Goal: Contribute content: Contribute content

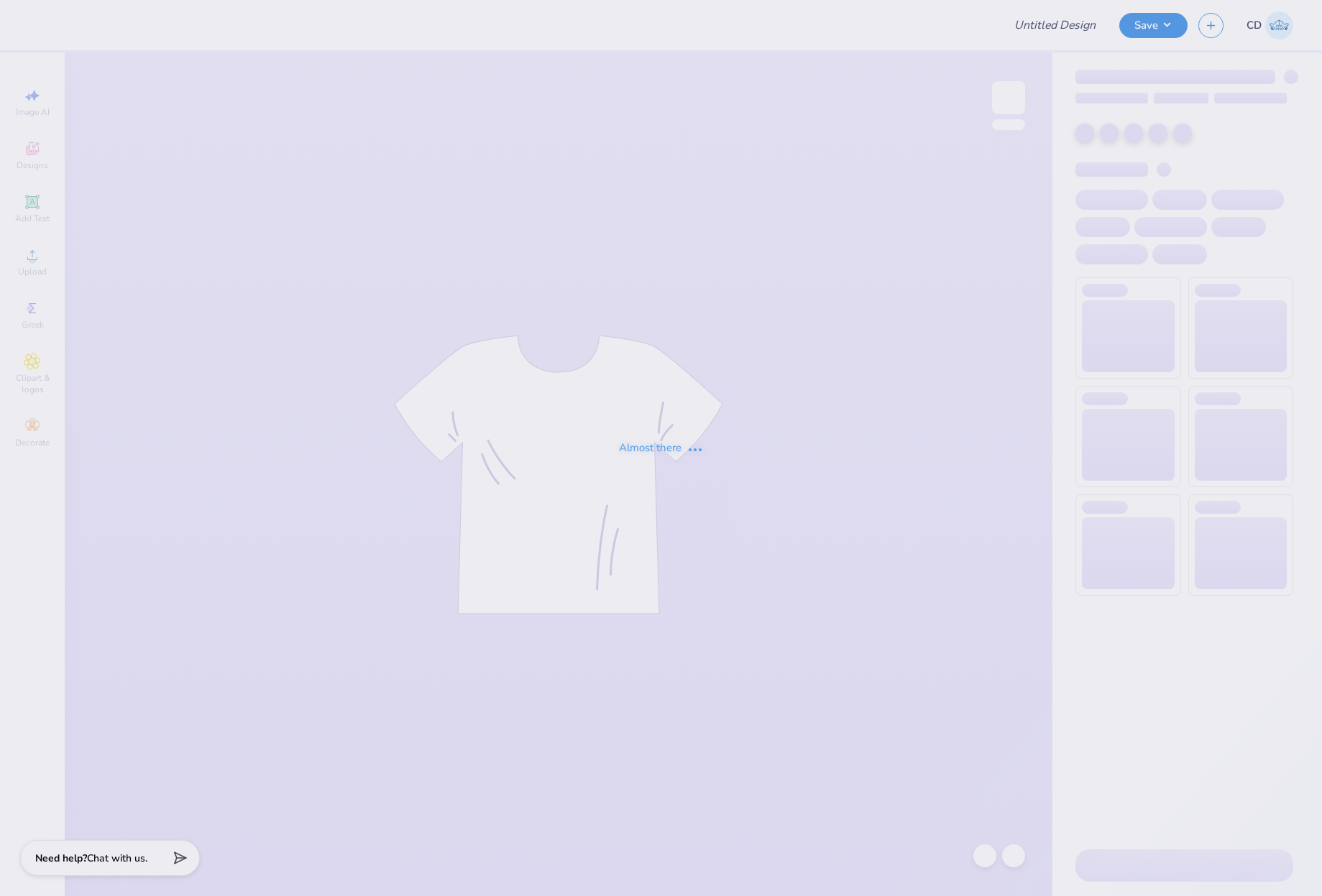
type input "kappa tank top"
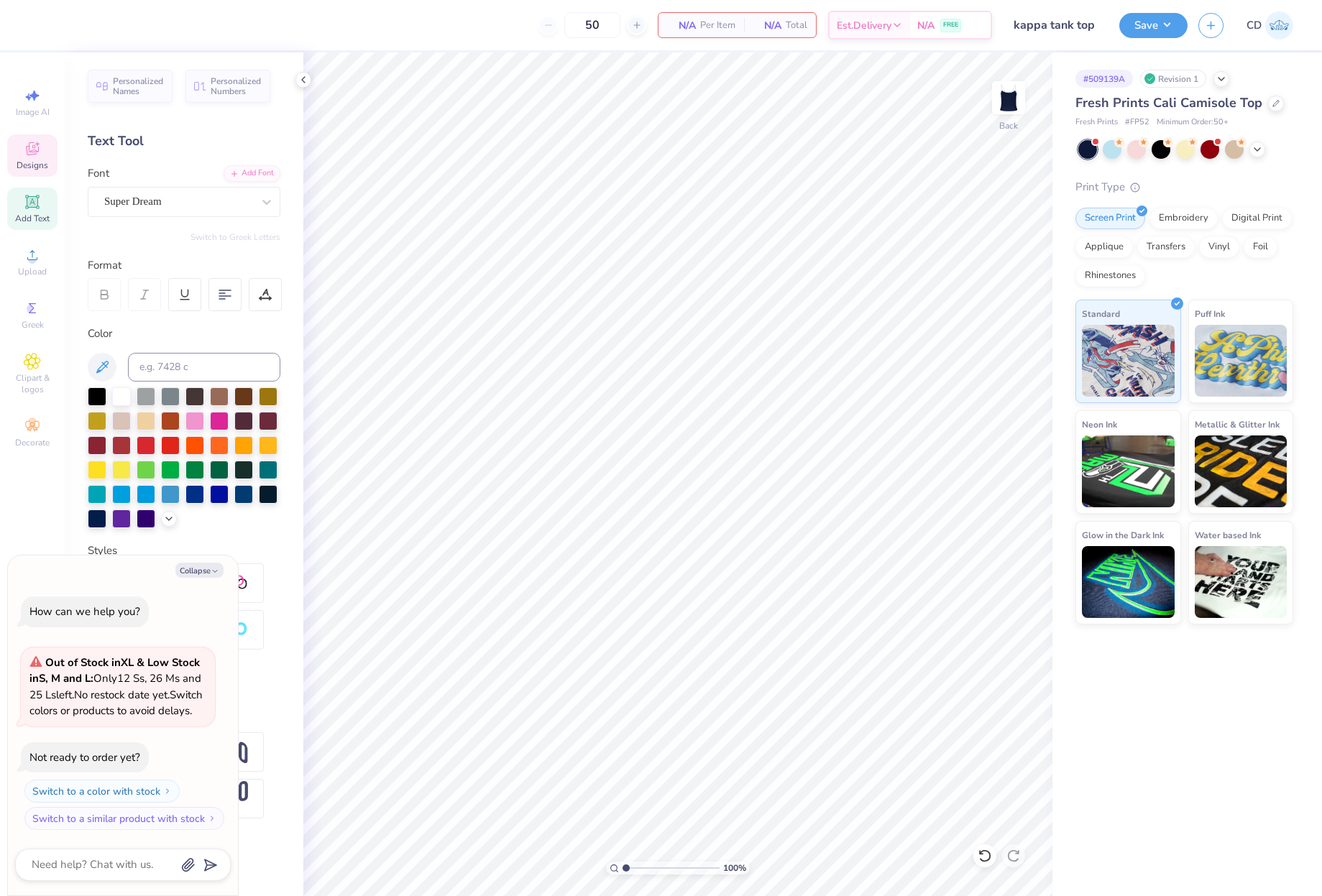
click at [30, 146] on icon at bounding box center [33, 149] width 17 height 17
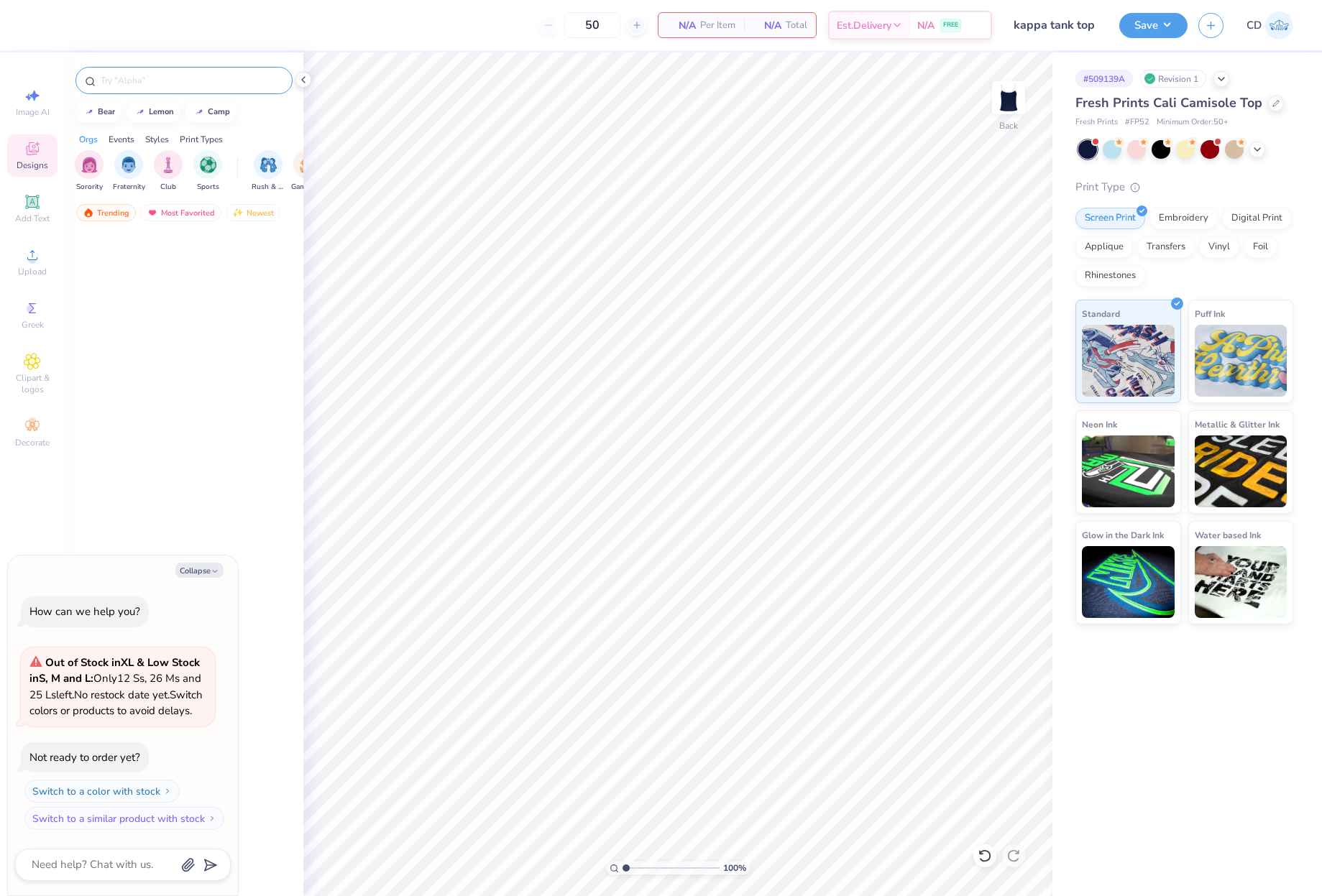
type textarea "x"
click at [204, 82] on input "text" at bounding box center [191, 80] width 184 height 15
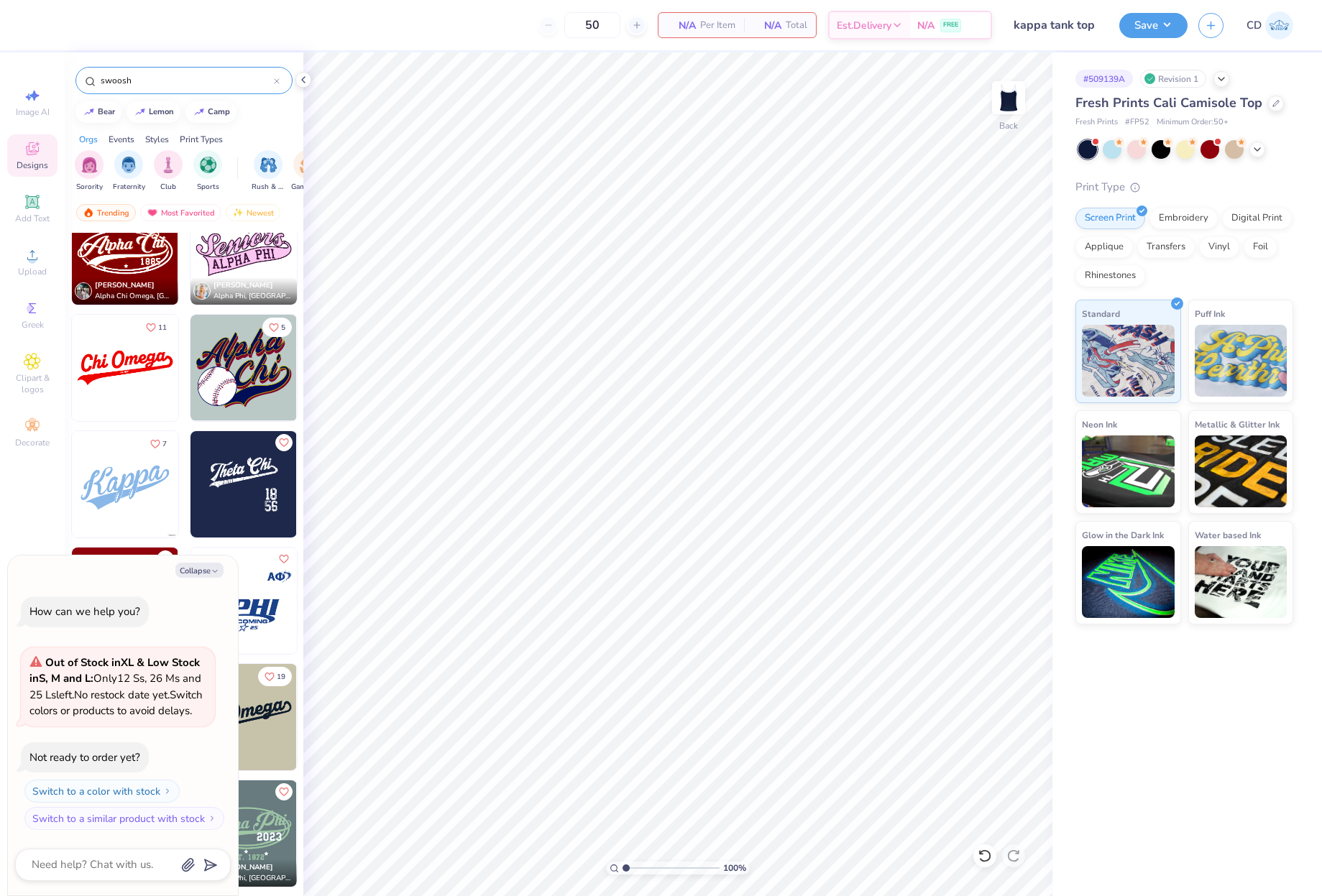
scroll to position [862, 0]
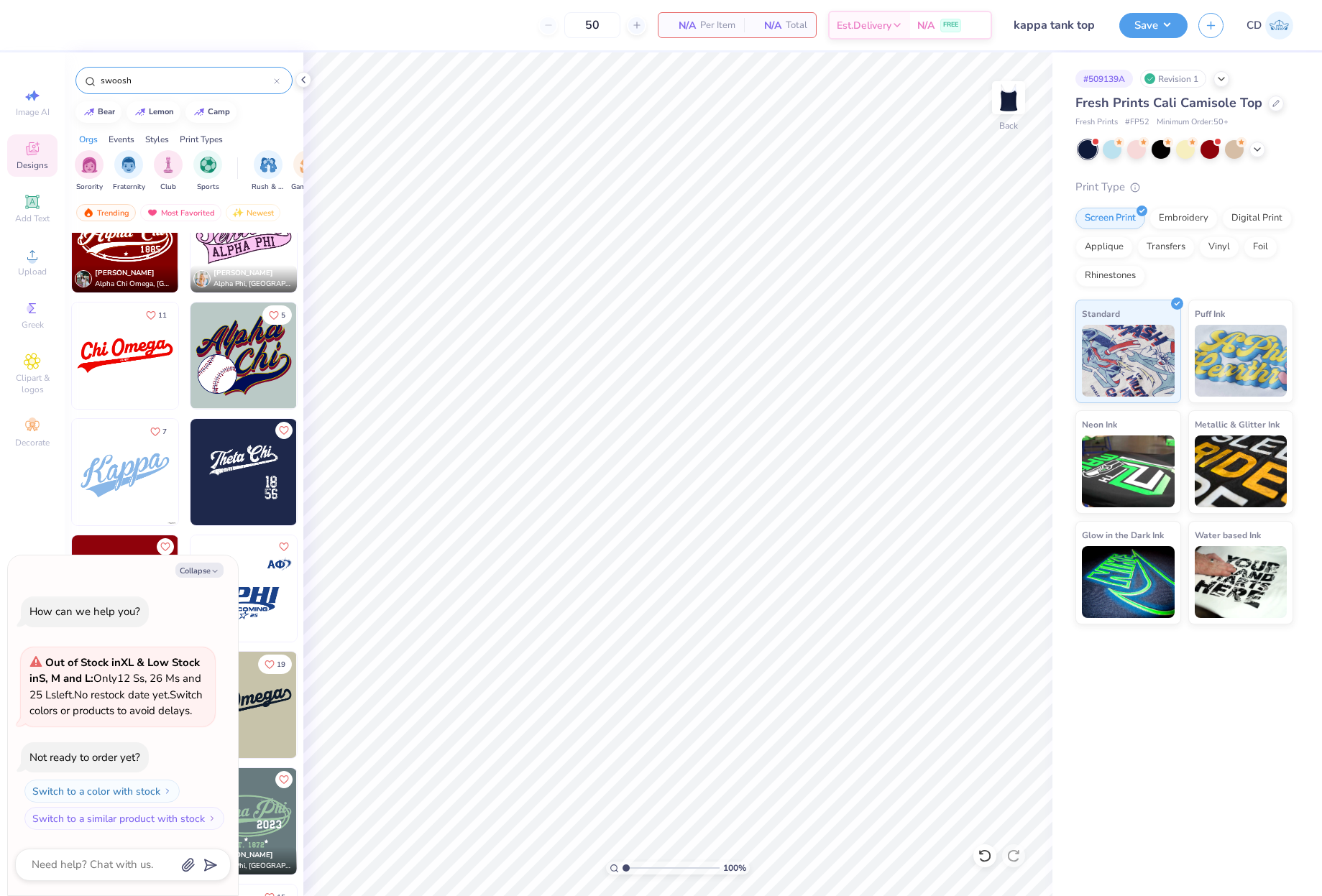
type input "swoosh"
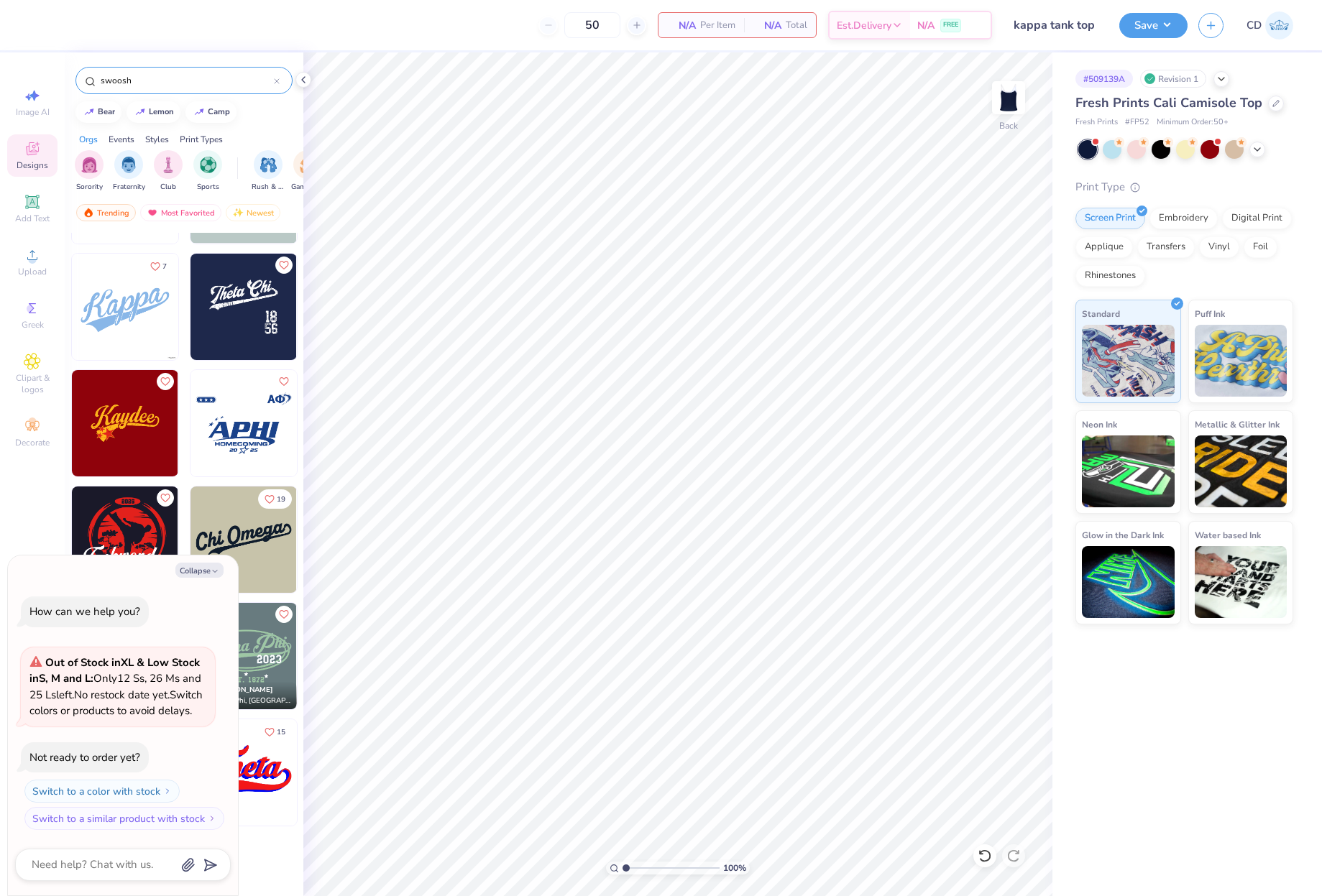
scroll to position [1030, 0]
click at [208, 563] on button "Collapse" at bounding box center [199, 571] width 48 height 15
type textarea "x"
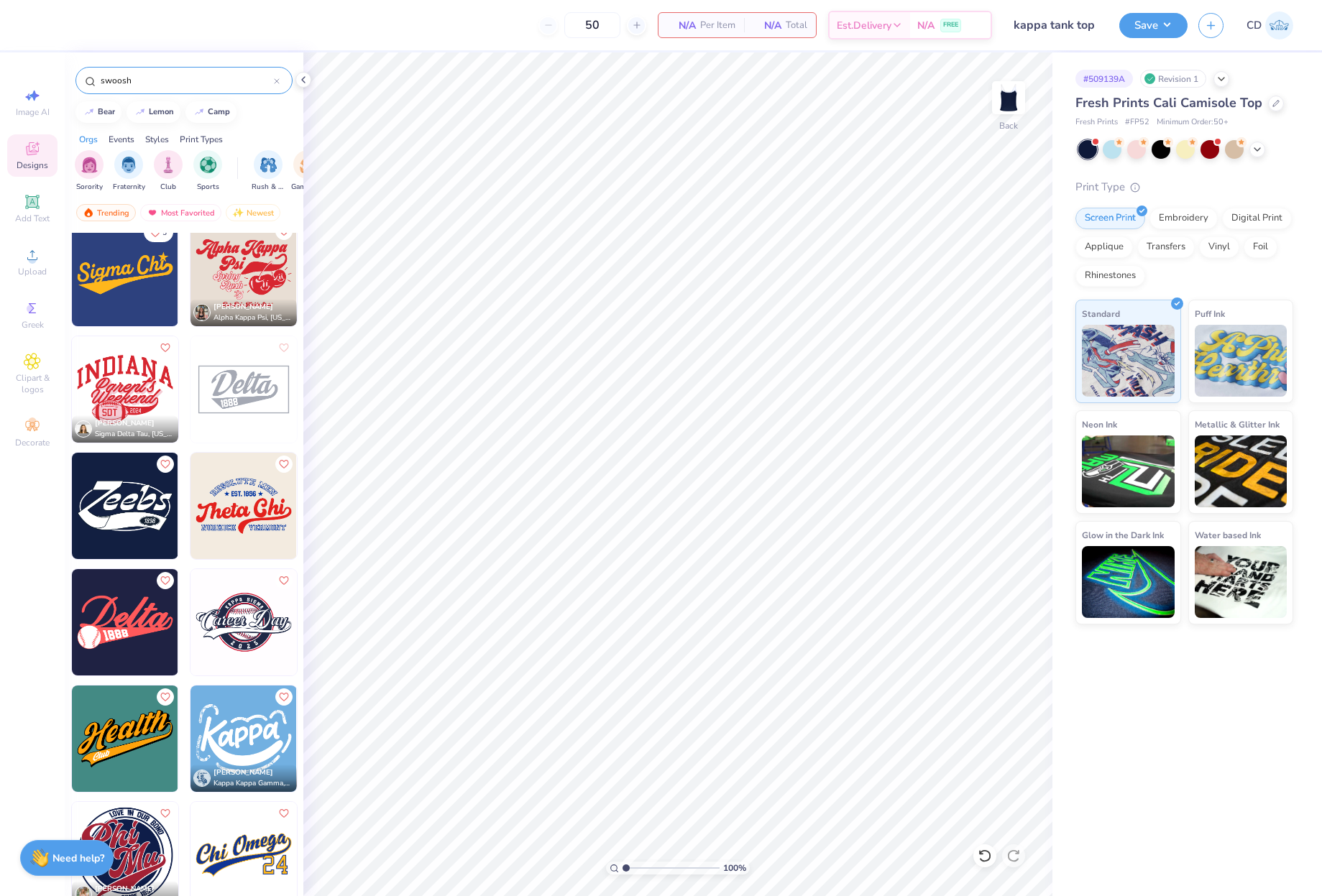
scroll to position [0, 0]
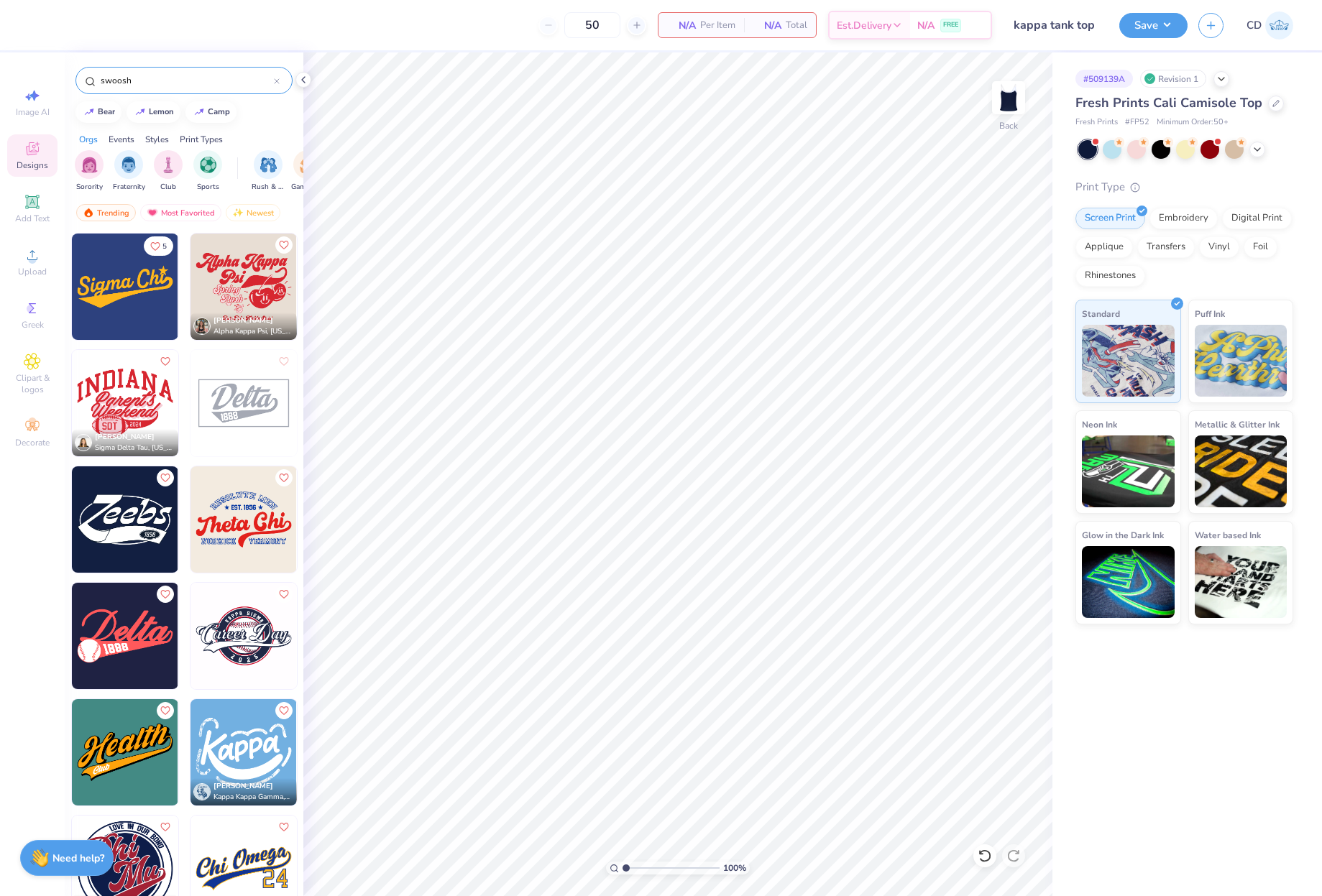
click at [133, 633] on img at bounding box center [125, 636] width 106 height 106
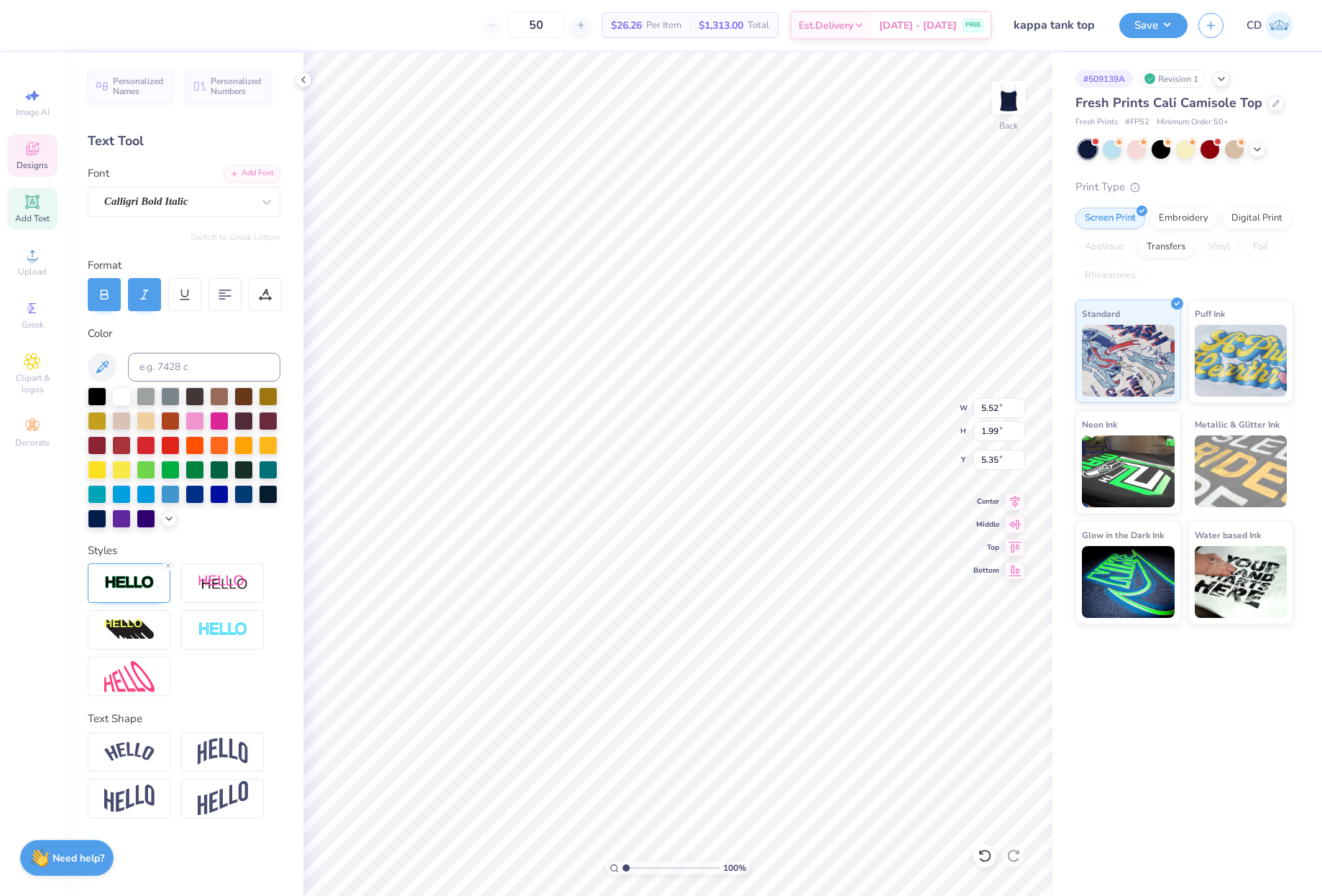
scroll to position [13, 2]
type textarea "Kappa"
click at [265, 202] on icon at bounding box center [266, 201] width 9 height 5
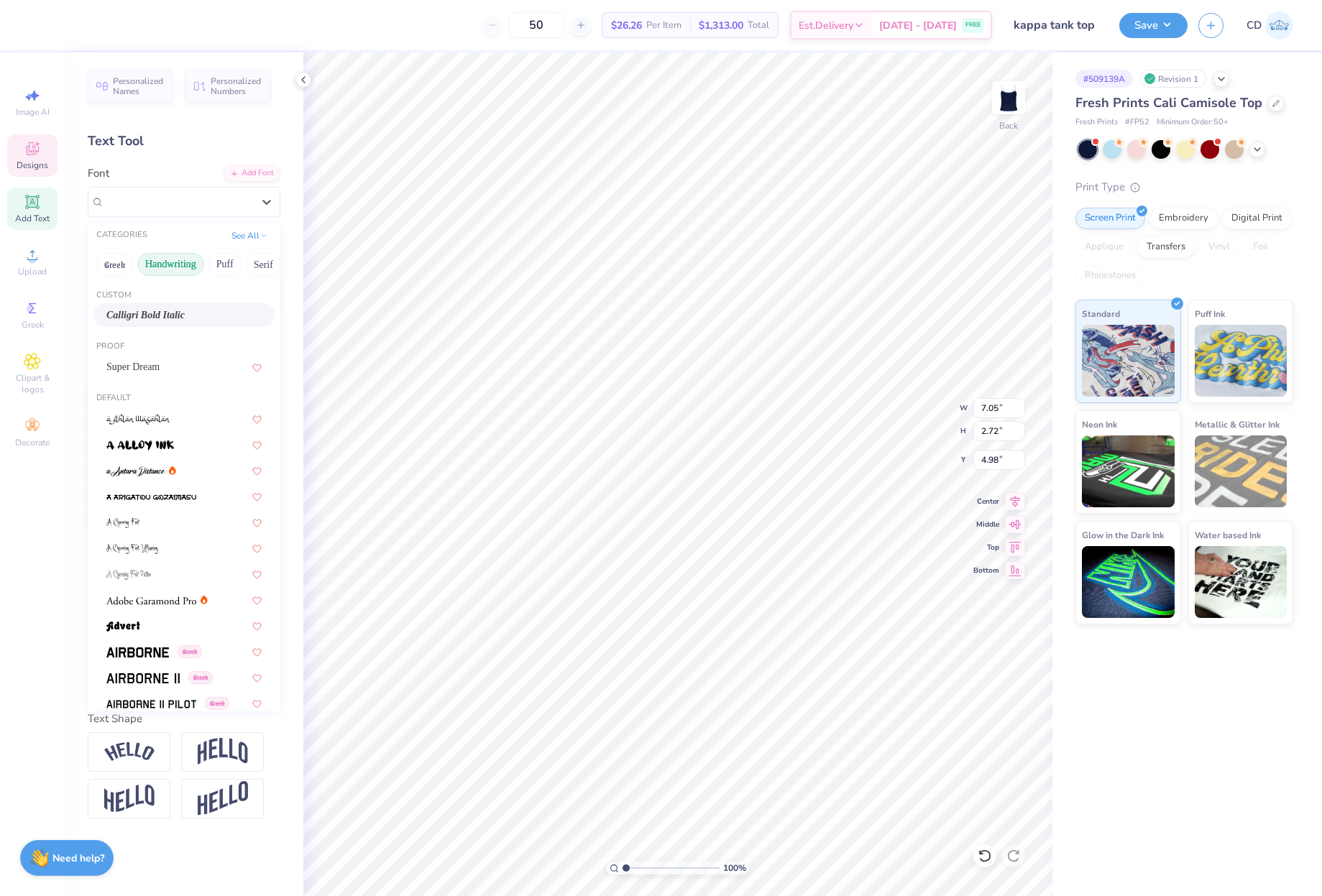
click at [178, 269] on button "Handwriting" at bounding box center [170, 264] width 67 height 23
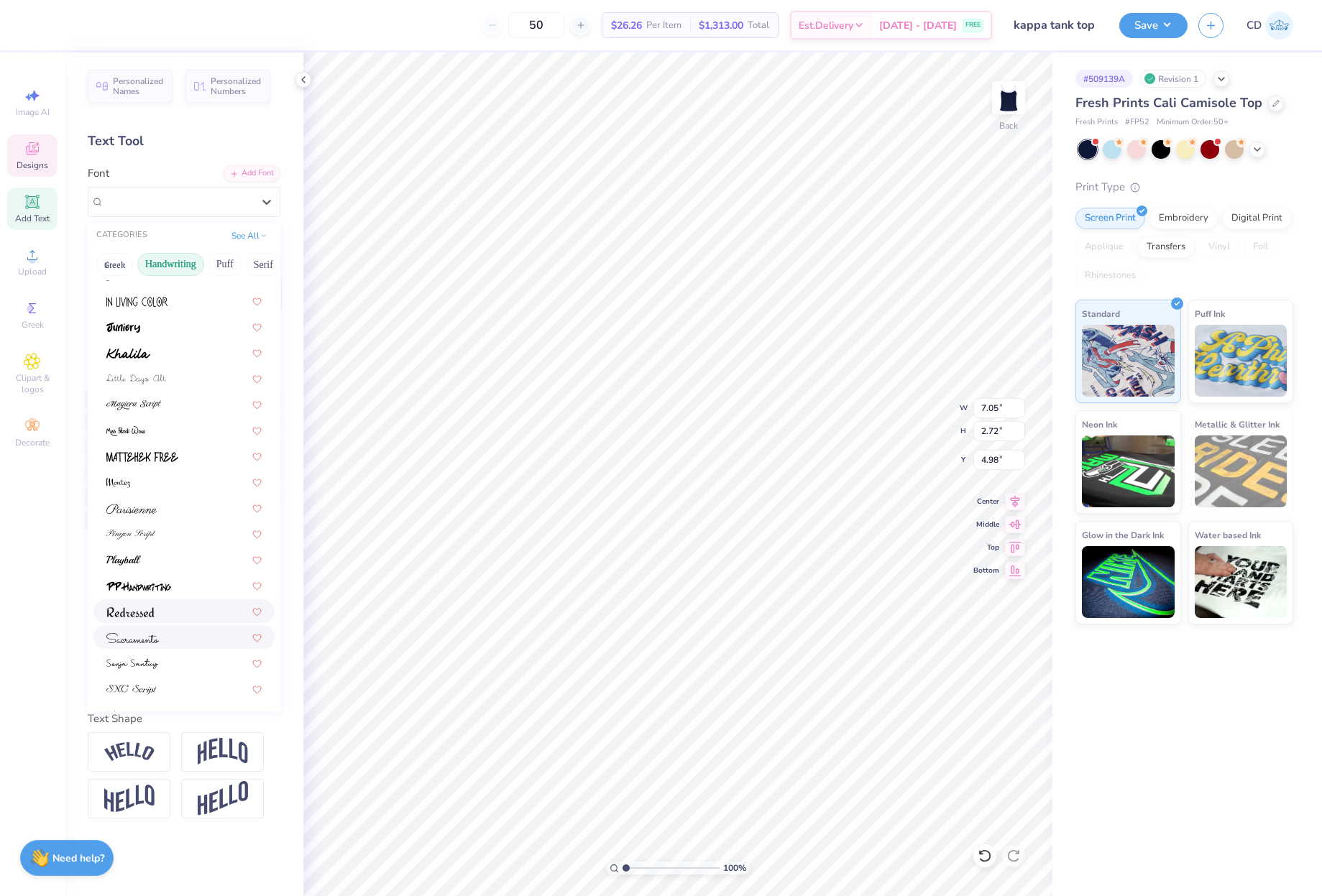
scroll to position [287, 0]
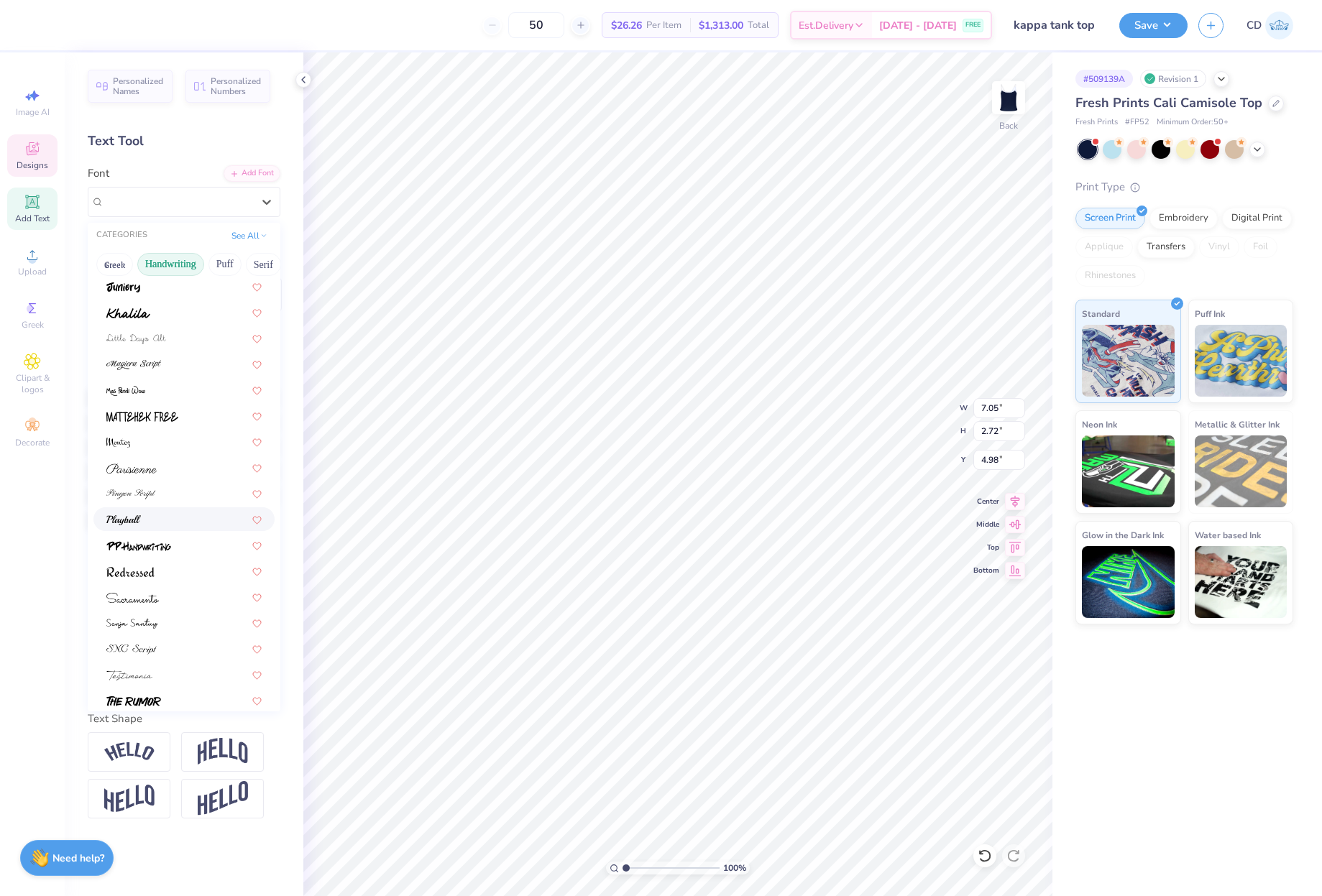
click at [128, 521] on img at bounding box center [124, 521] width 35 height 10
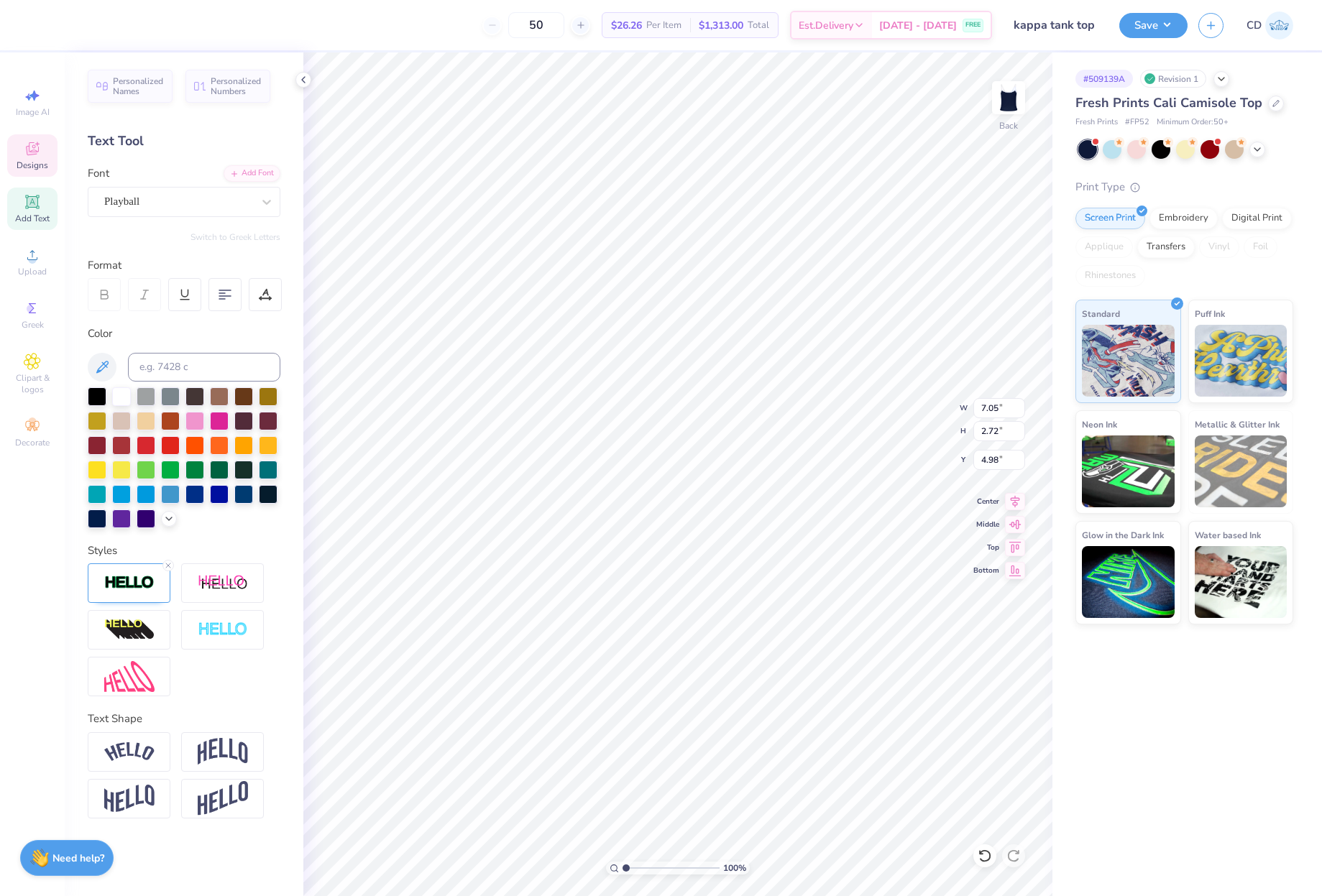
type input "6.95"
type input "2.79"
type input "4.95"
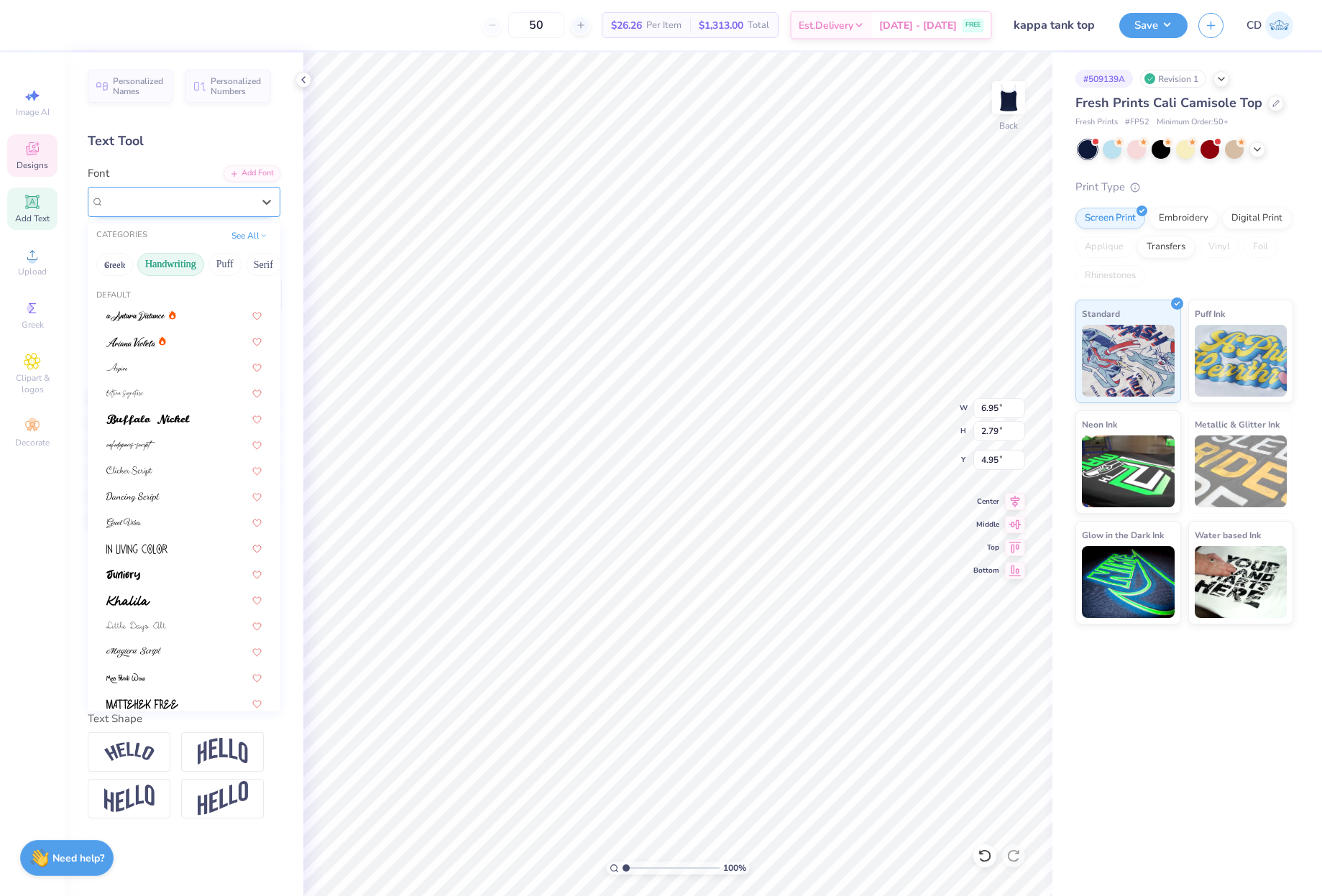
click at [194, 193] on div at bounding box center [178, 201] width 148 height 19
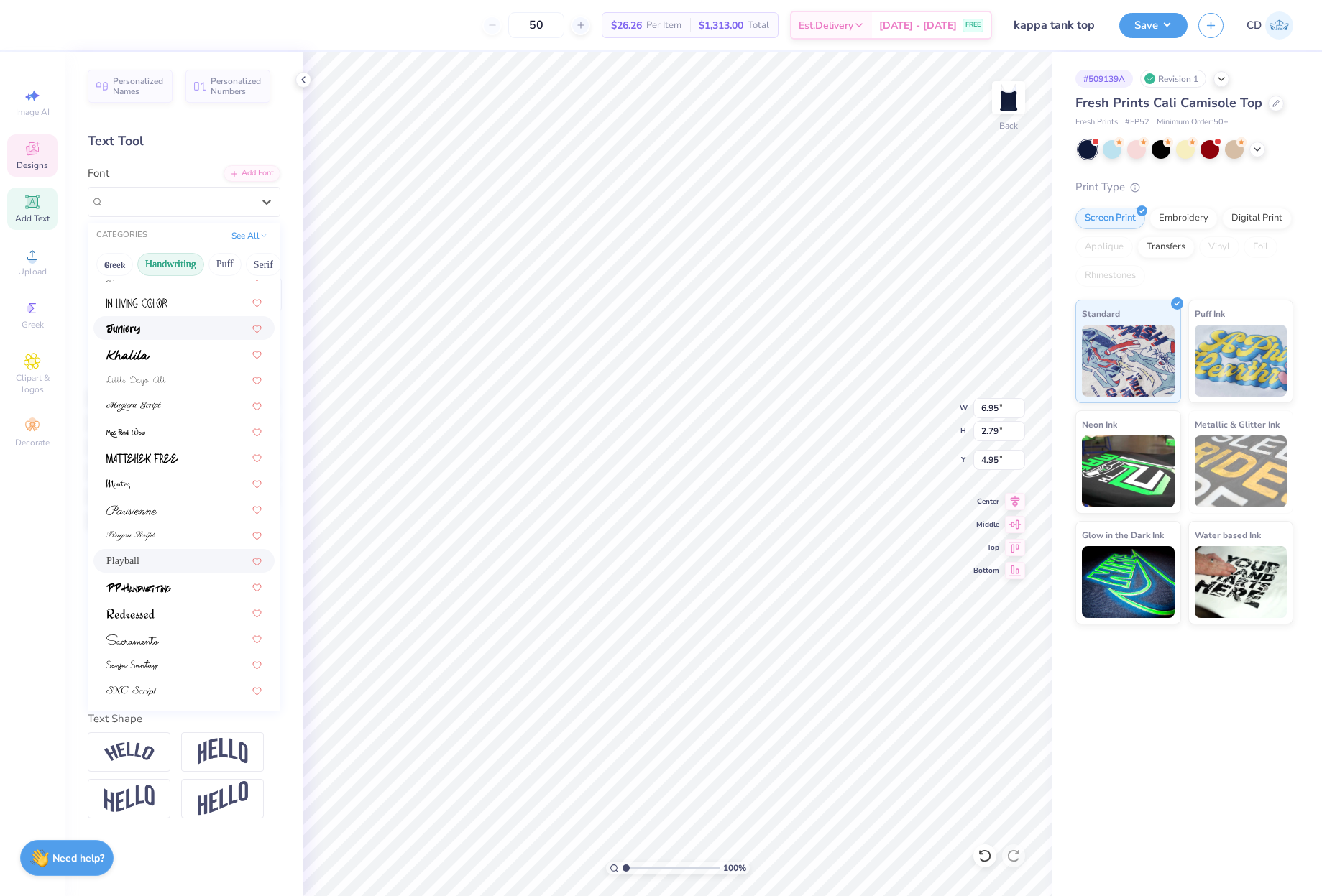
scroll to position [325, 0]
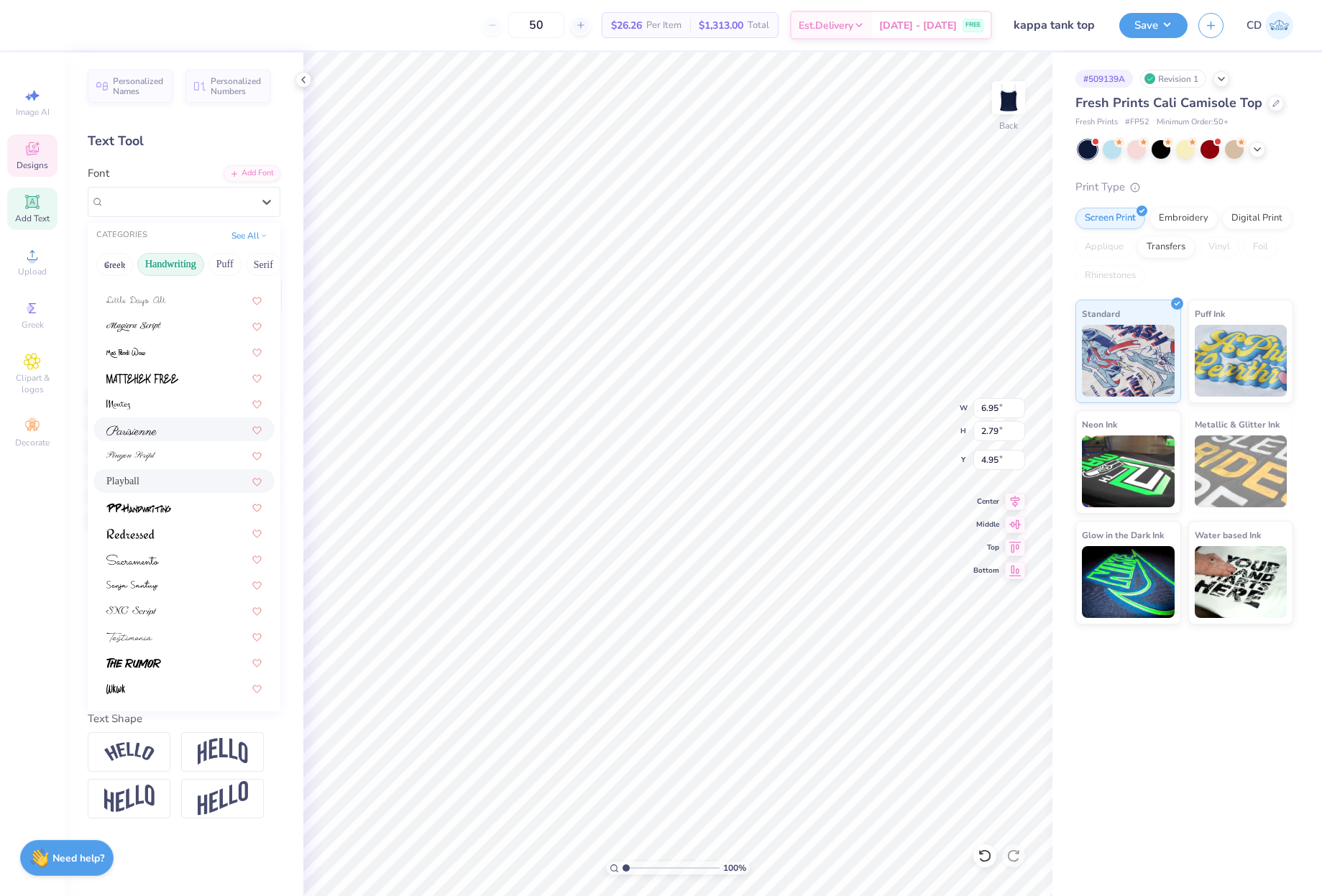
click at [157, 429] on div at bounding box center [184, 430] width 155 height 15
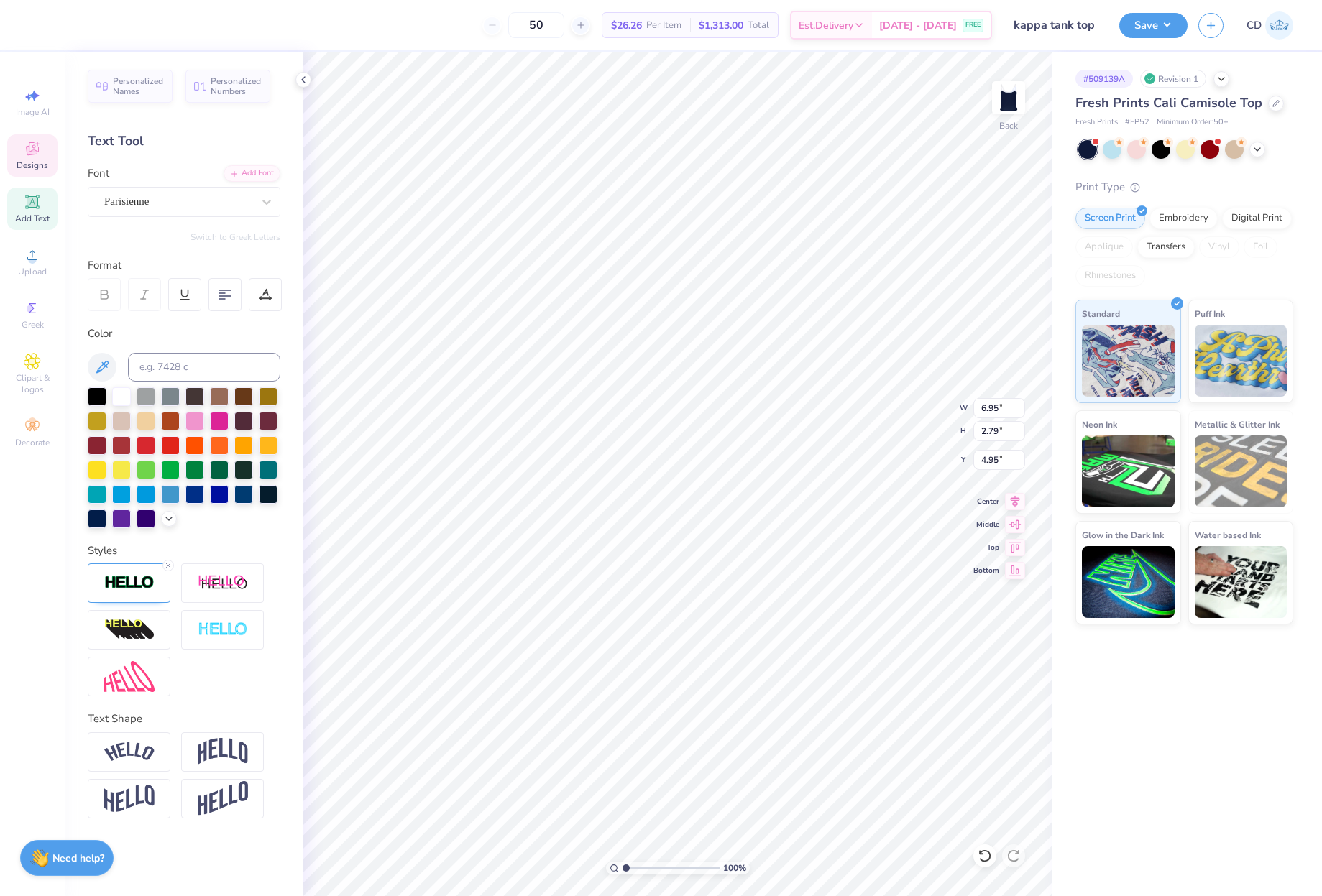
type input "8.19"
type input "3.09"
type input "4.80"
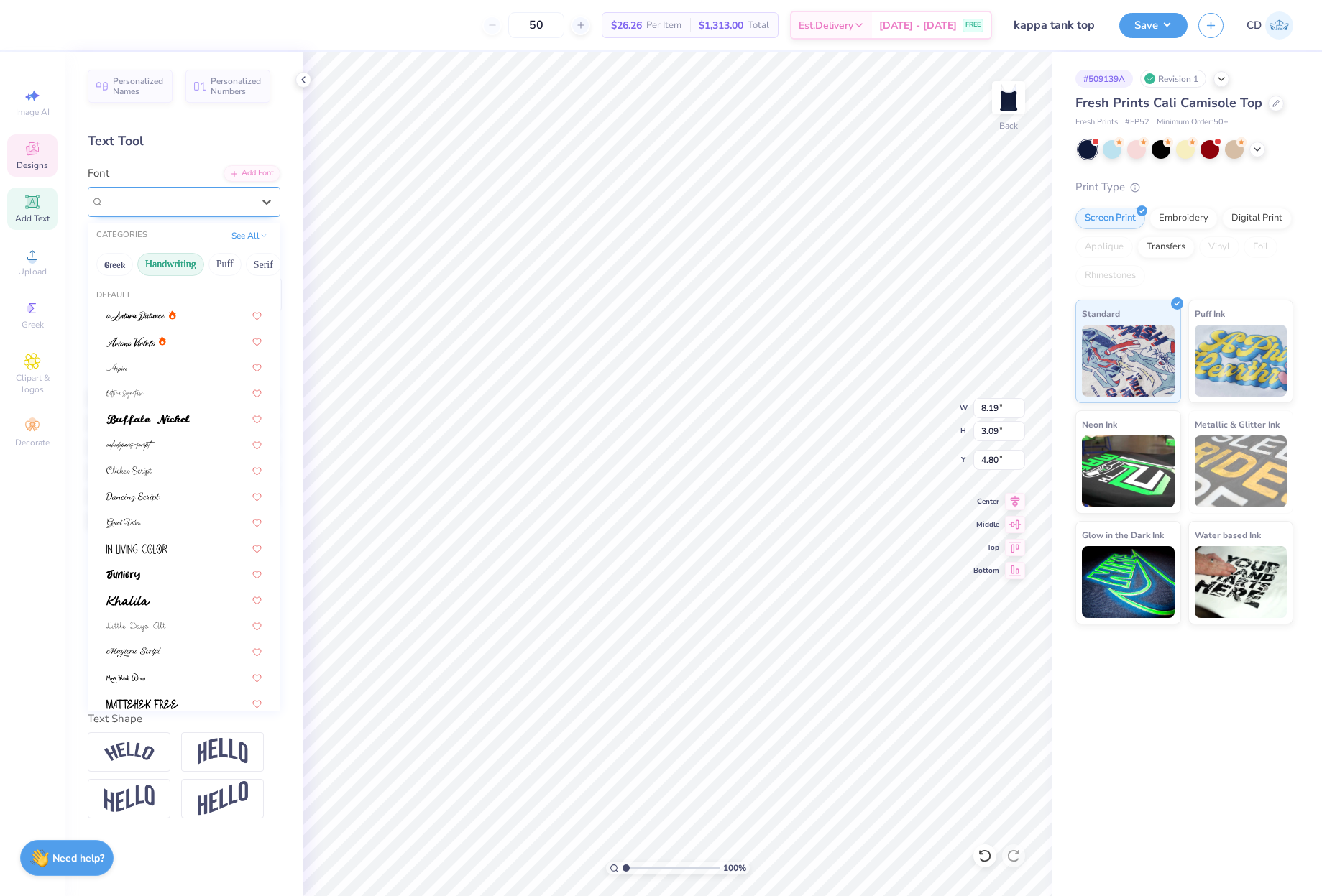
click at [189, 202] on div "Parisienne" at bounding box center [178, 201] width 151 height 22
click at [165, 473] on div at bounding box center [184, 470] width 155 height 15
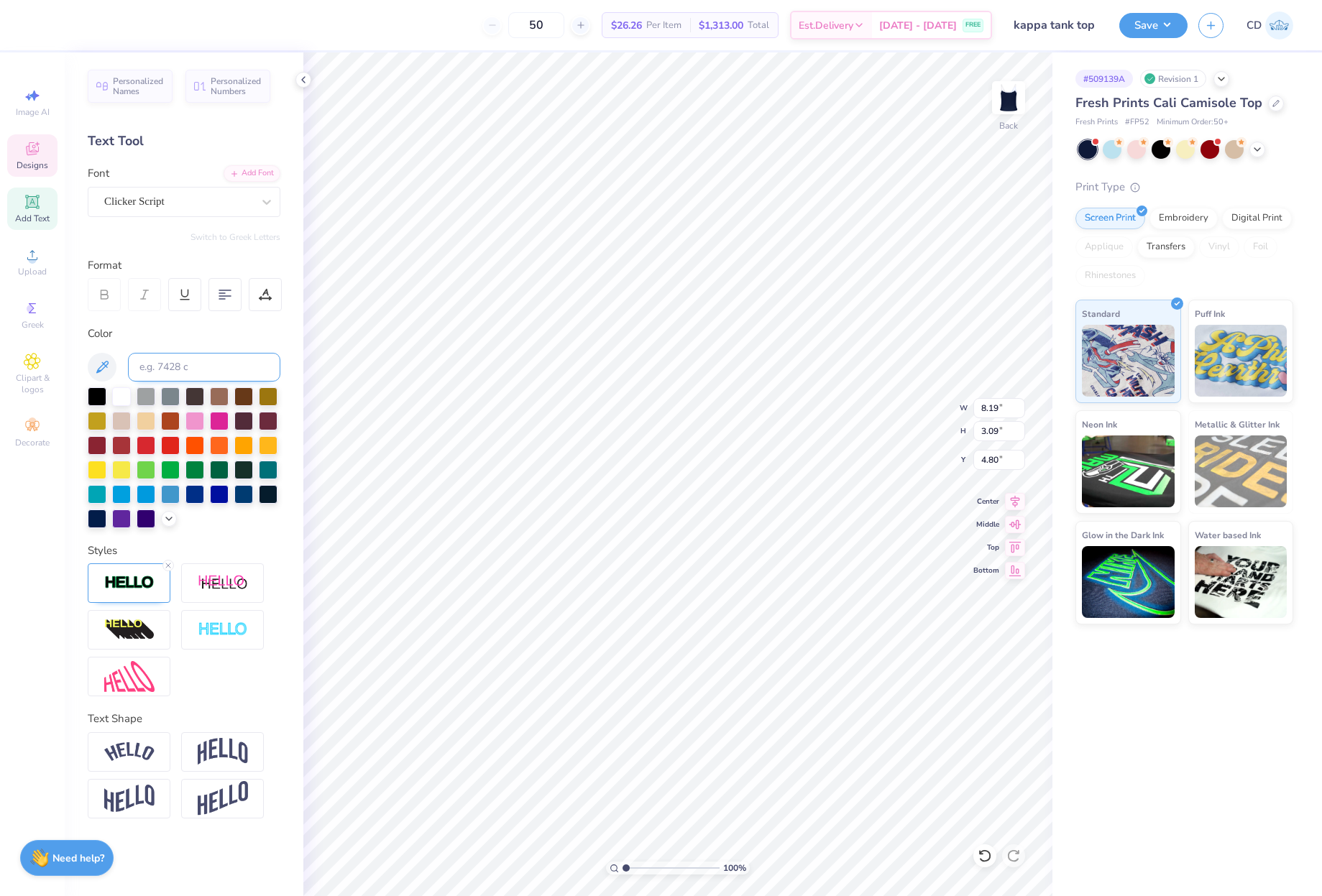
type input "6.66"
type input "3.00"
type input "4.84"
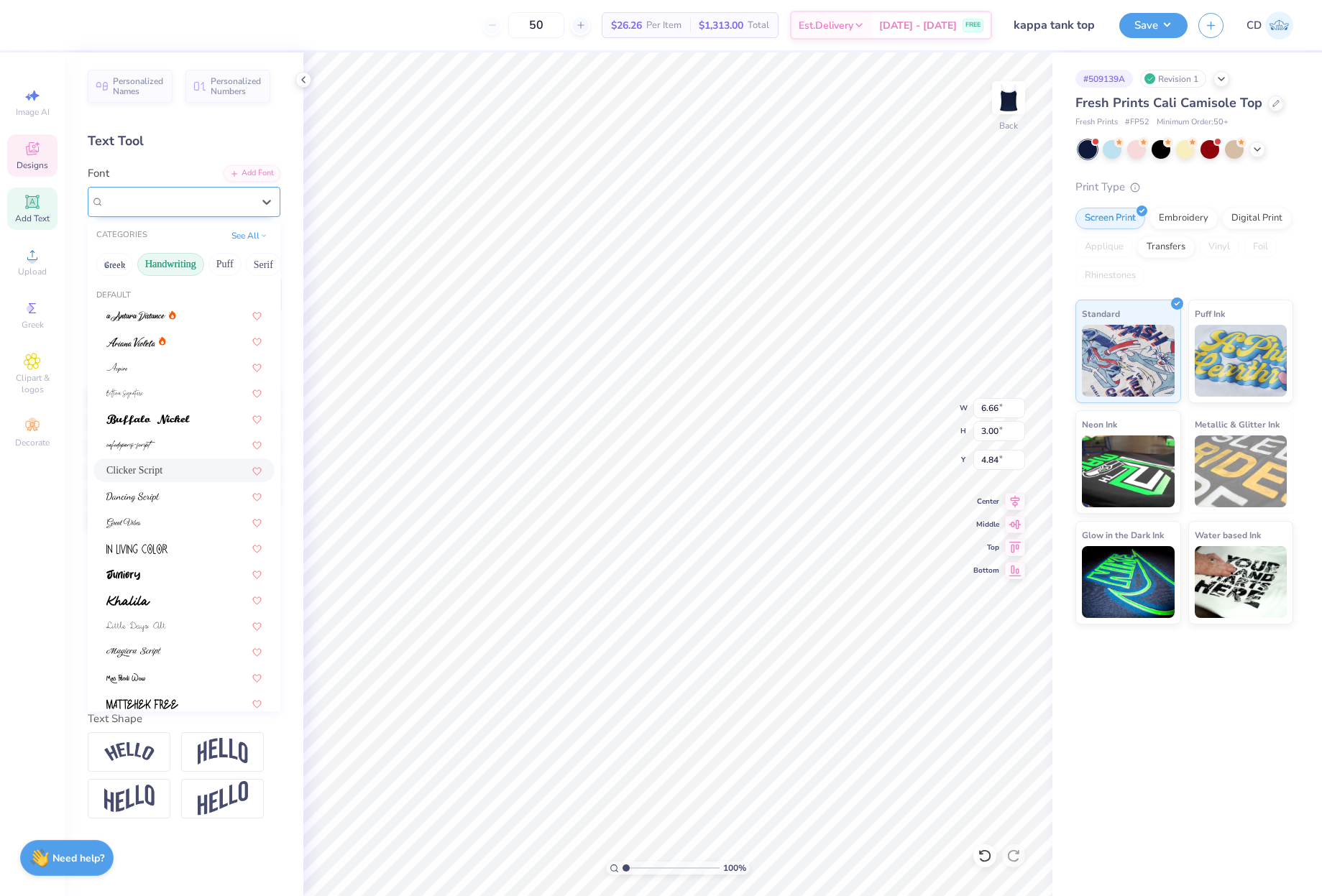
click at [193, 192] on div at bounding box center [178, 201] width 148 height 19
click at [161, 497] on div at bounding box center [184, 496] width 155 height 15
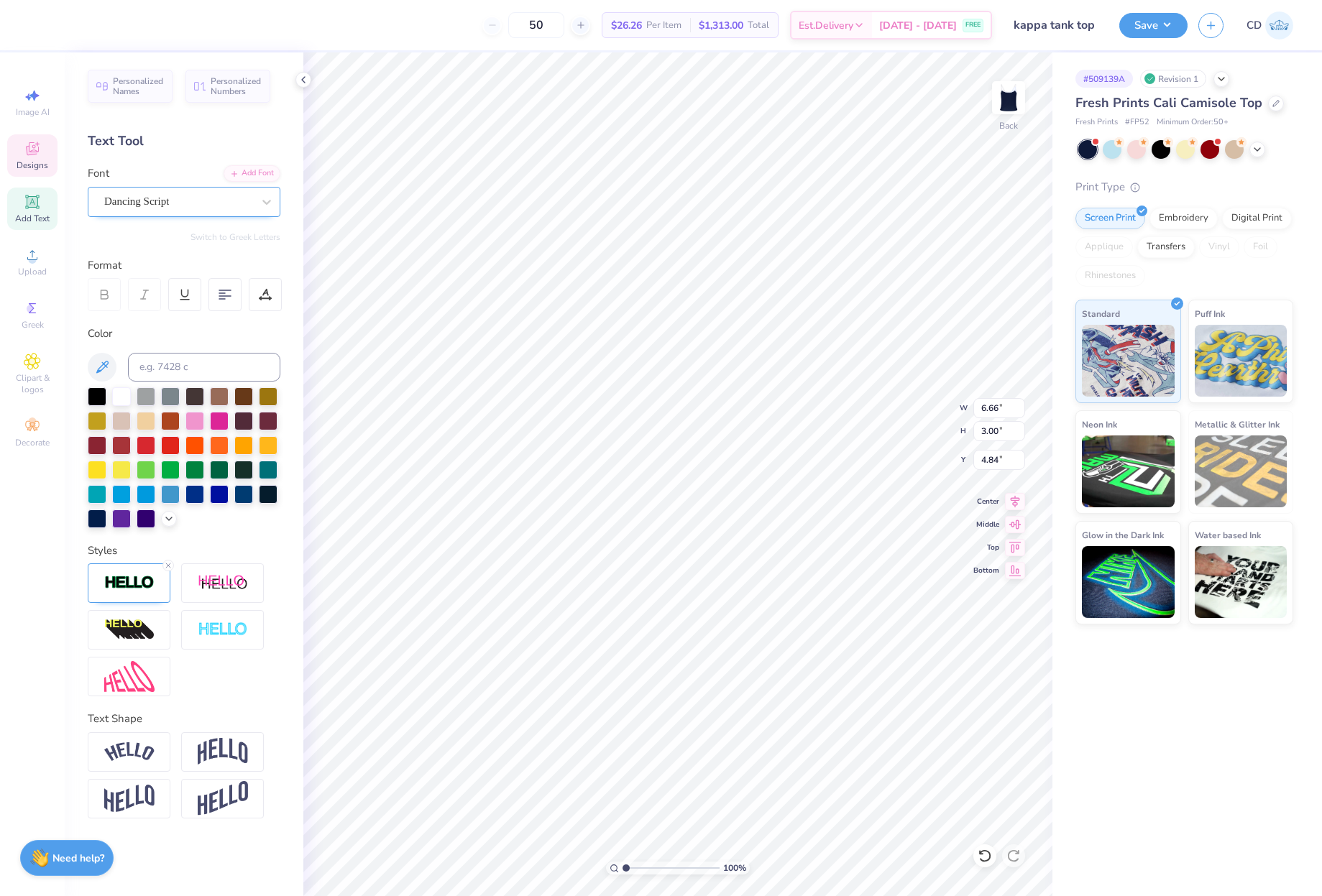
type input "6.47"
type input "2.92"
type input "4.88"
click at [197, 202] on div "Dancing Script" at bounding box center [178, 201] width 151 height 22
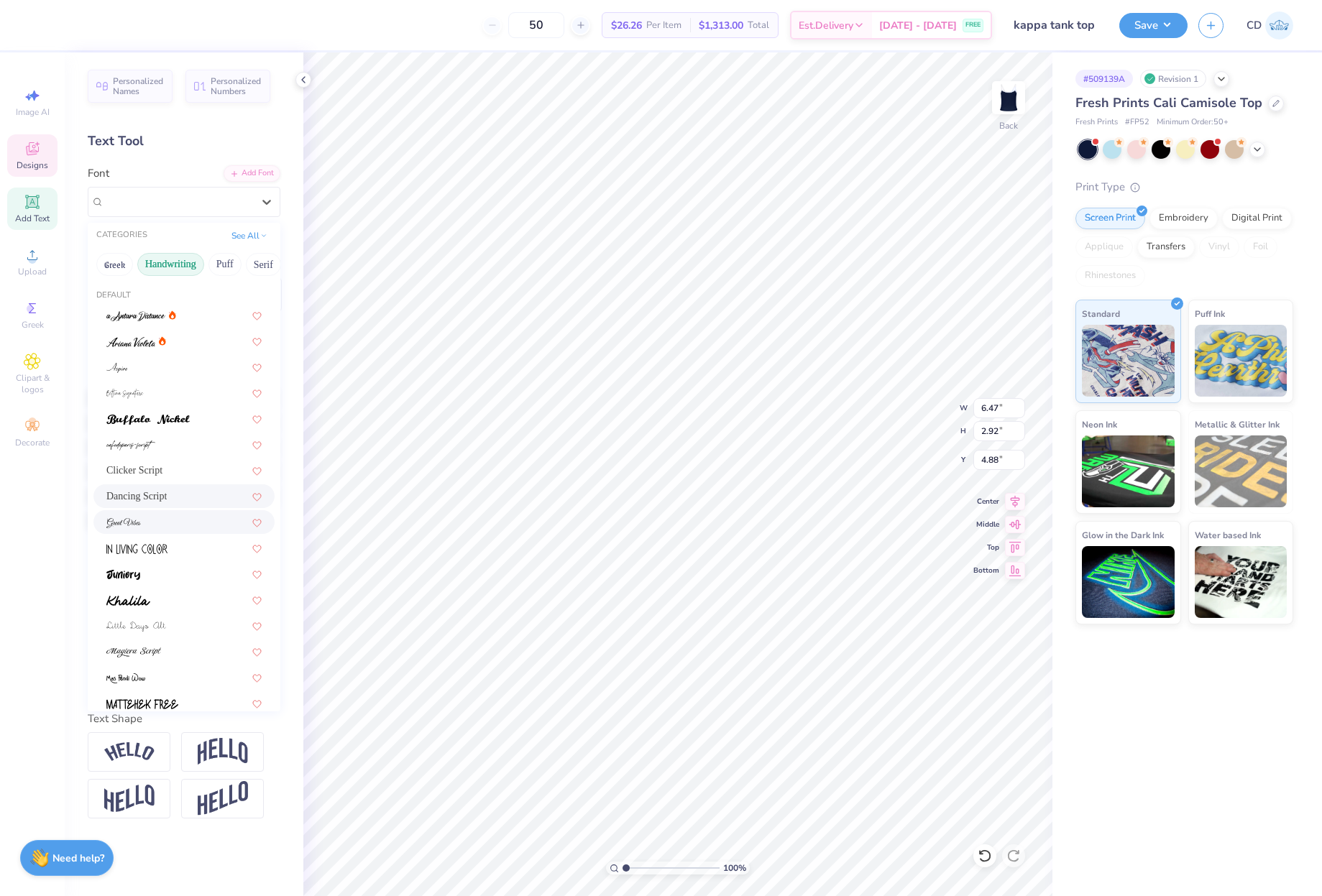
click at [167, 525] on div at bounding box center [184, 523] width 155 height 15
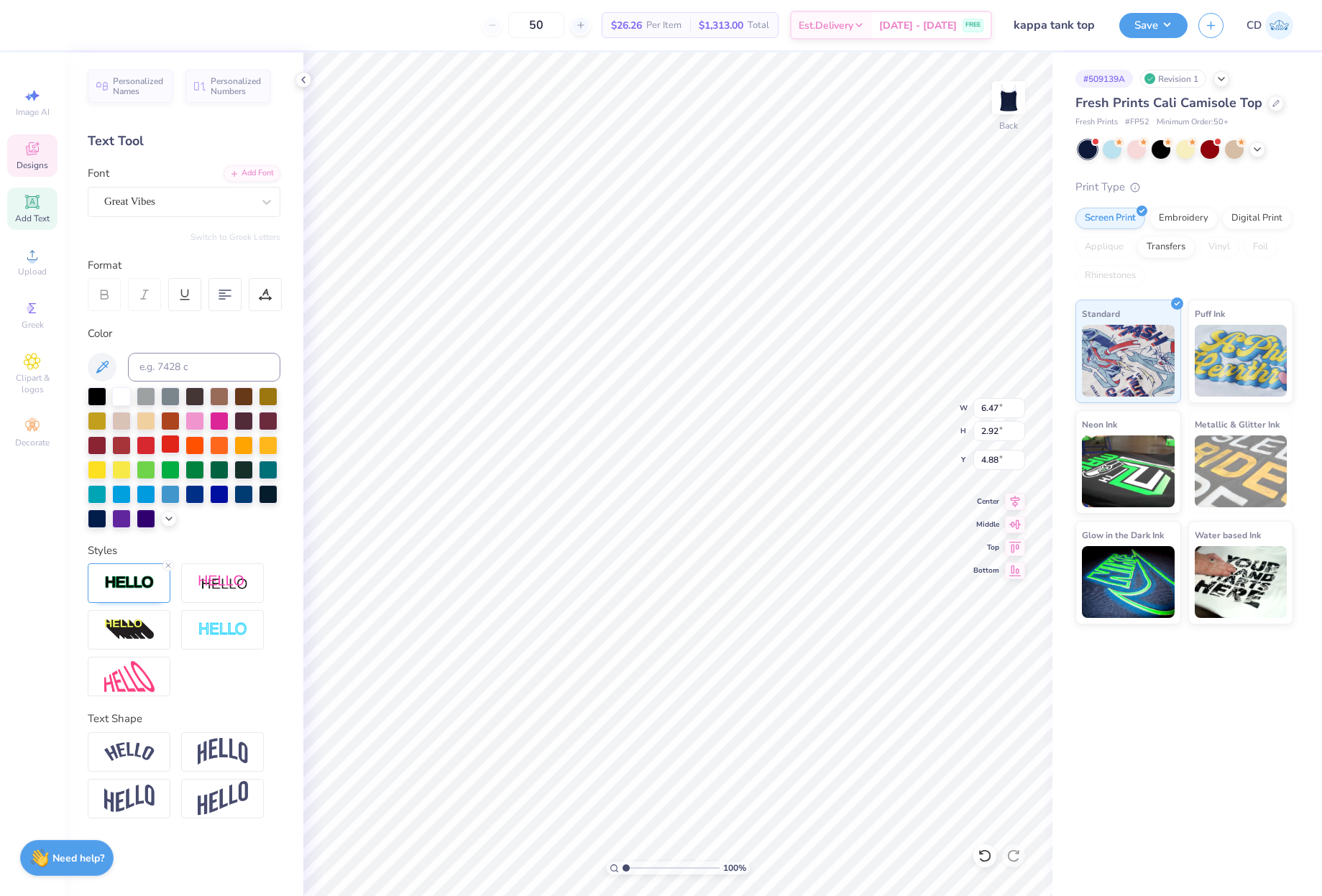
type input "7.46"
type input "3.26"
type input "4.71"
click at [145, 199] on div "Great Vibes" at bounding box center [178, 201] width 151 height 22
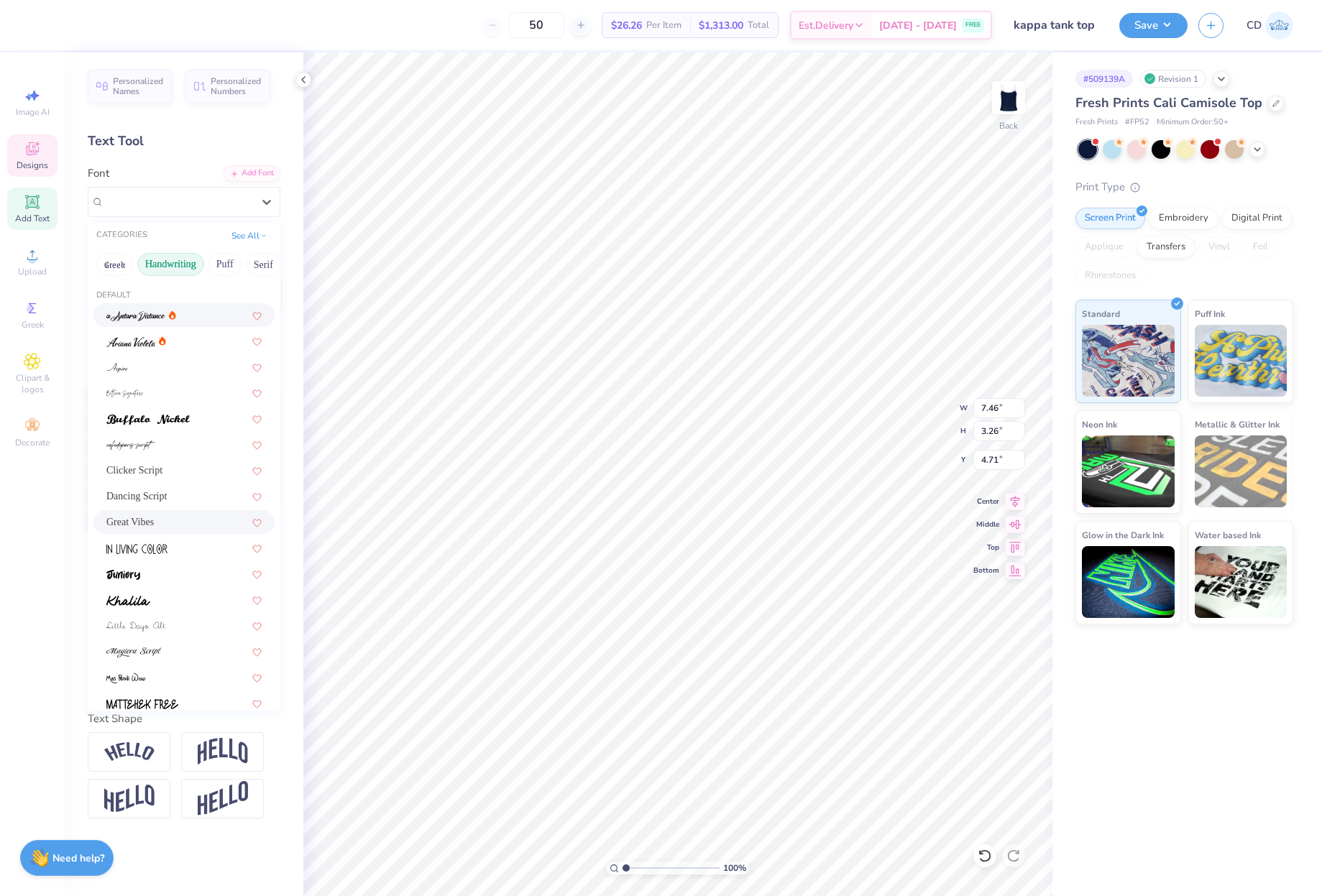
click at [135, 319] on img at bounding box center [135, 316] width 59 height 10
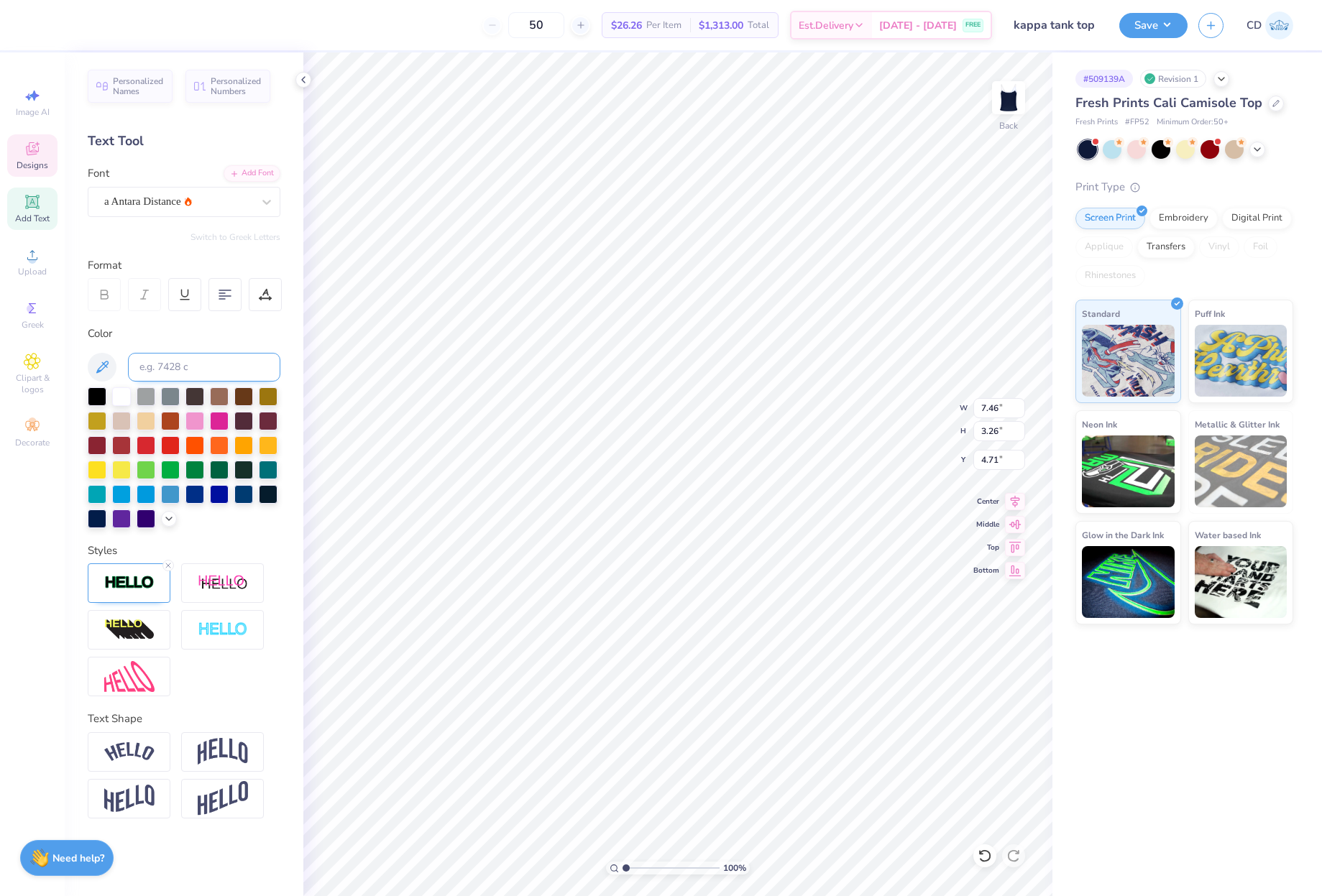
type input "6.18"
type input "2.75"
type input "4.97"
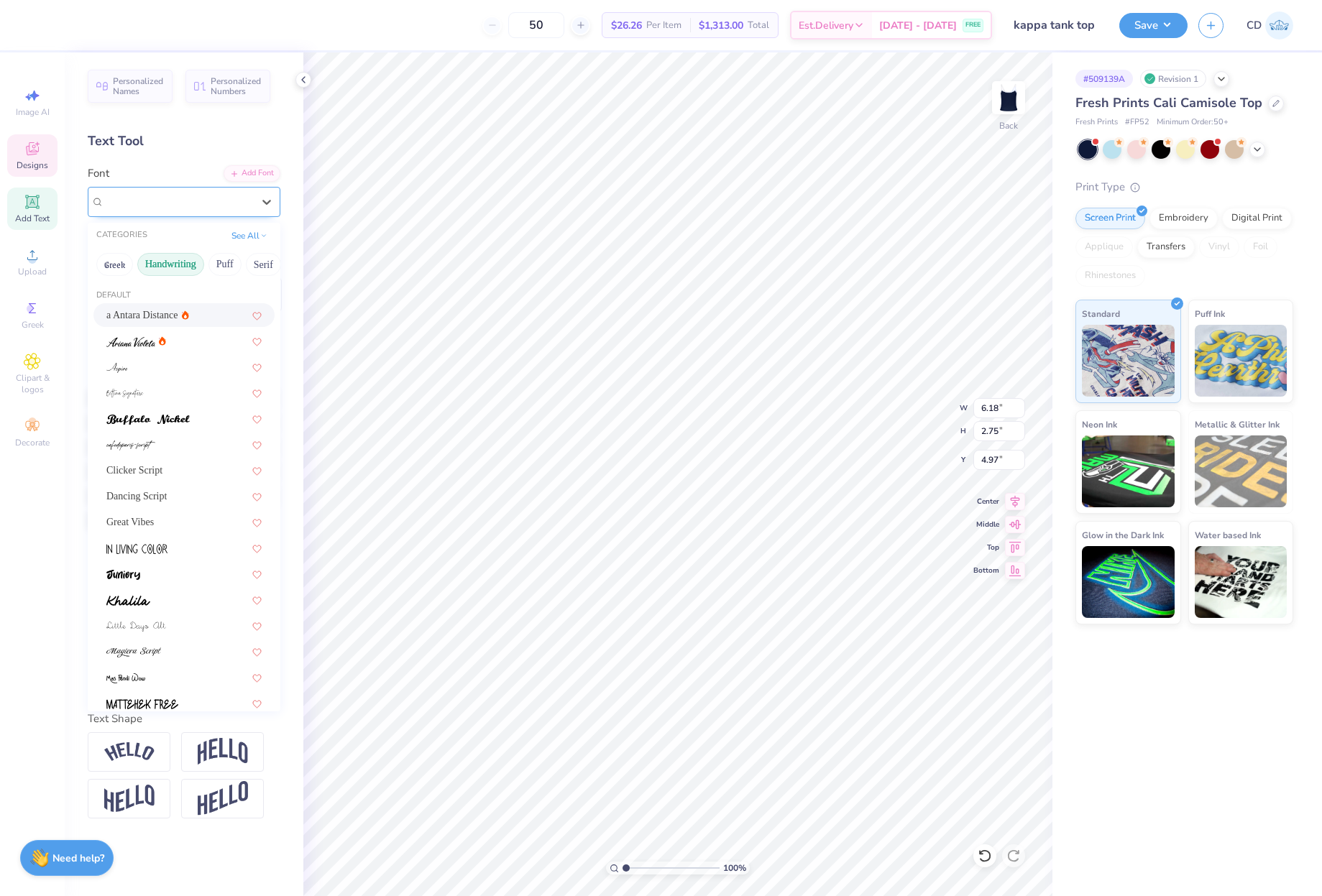
click at [155, 205] on div "a Antara Distance" at bounding box center [178, 201] width 151 height 22
click at [141, 347] on span at bounding box center [131, 342] width 49 height 15
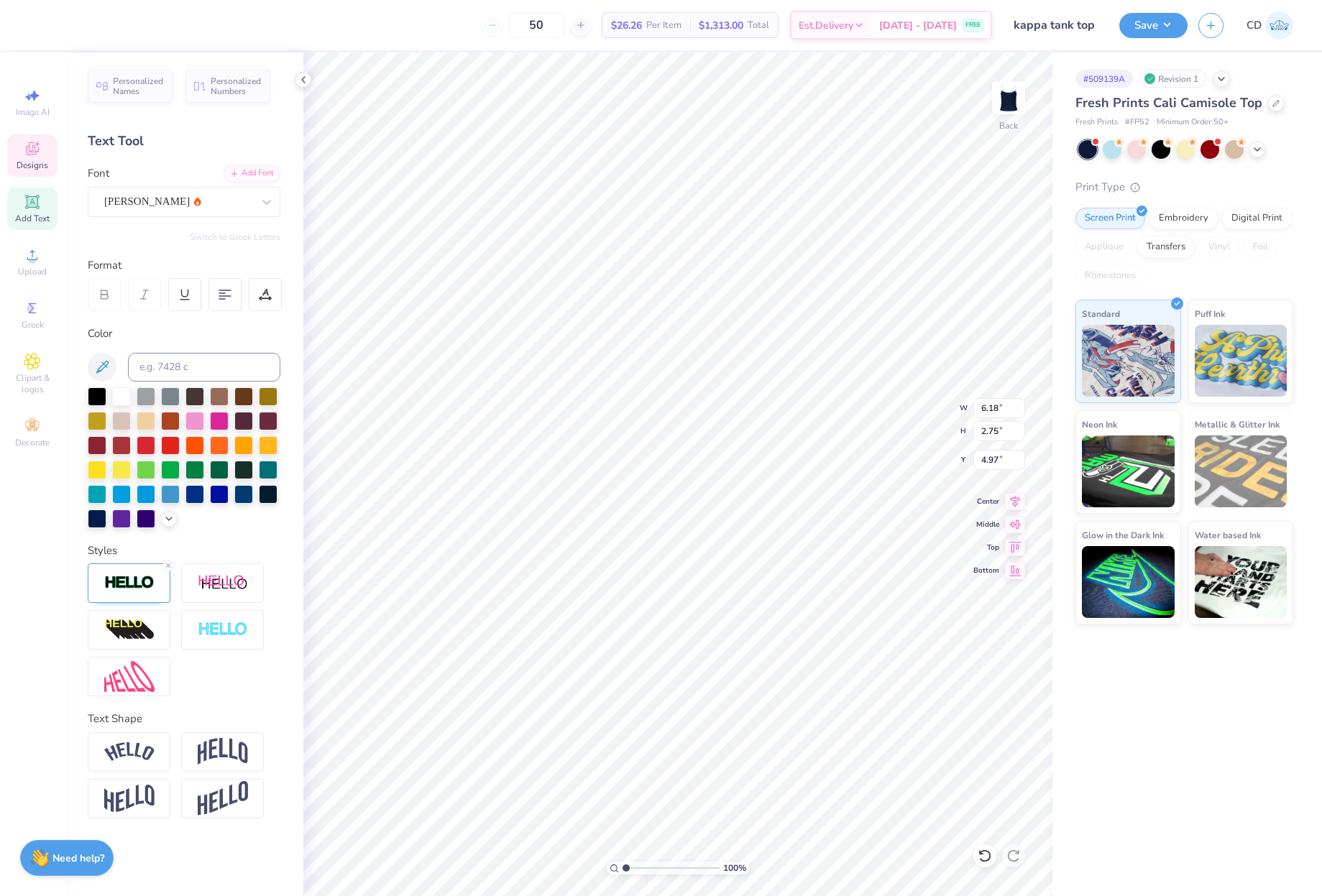
type input "5.23"
type input "2.68"
type input "5.00"
click at [166, 205] on div "[PERSON_NAME]" at bounding box center [178, 201] width 151 height 22
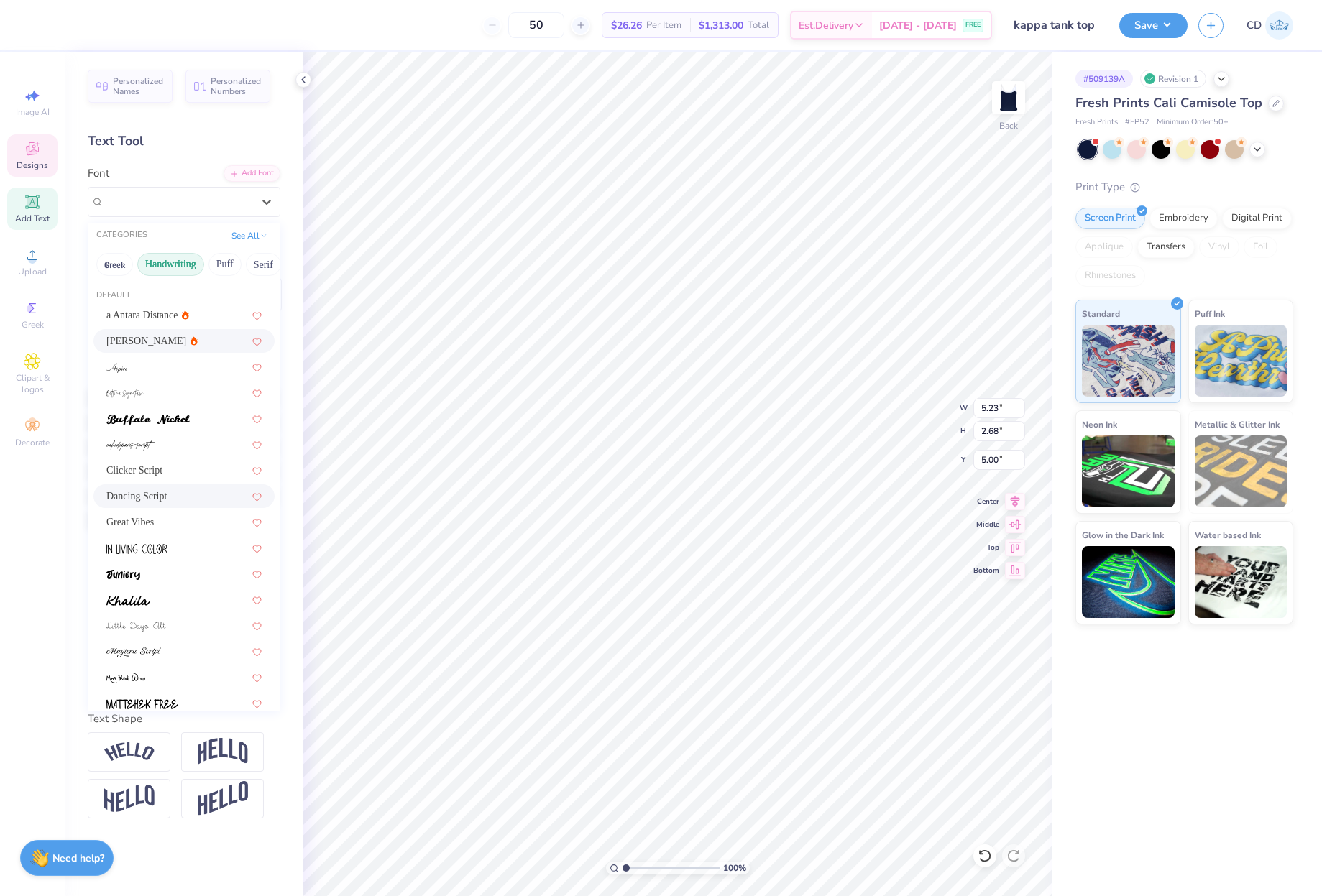
click at [140, 510] on div "a Antara Distance [PERSON_NAME] Script Dancing Script Great Vibes Parisienne Pl…" at bounding box center [184, 664] width 193 height 722
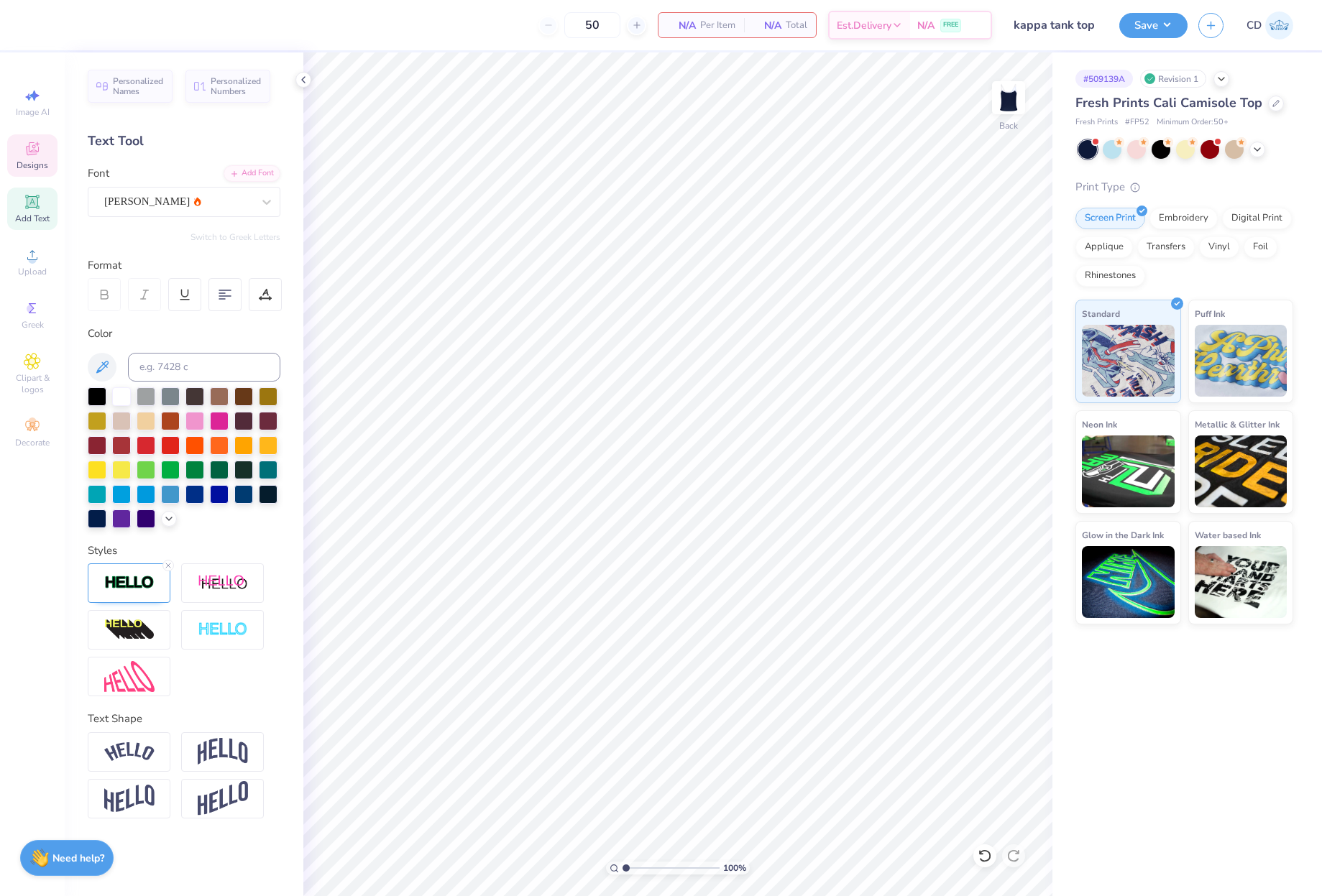
click at [24, 154] on icon at bounding box center [33, 149] width 17 height 17
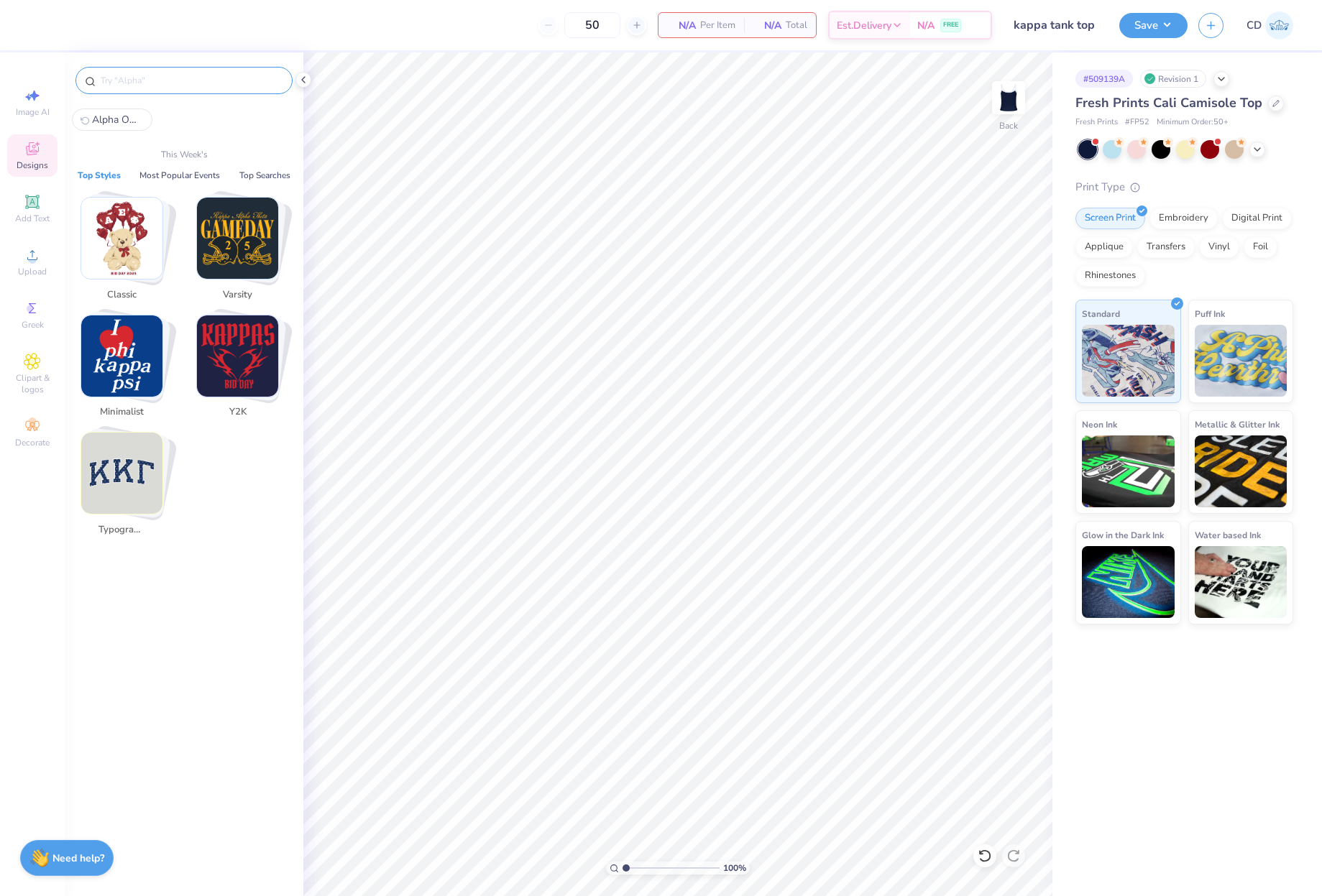
click at [149, 76] on input "text" at bounding box center [191, 80] width 184 height 15
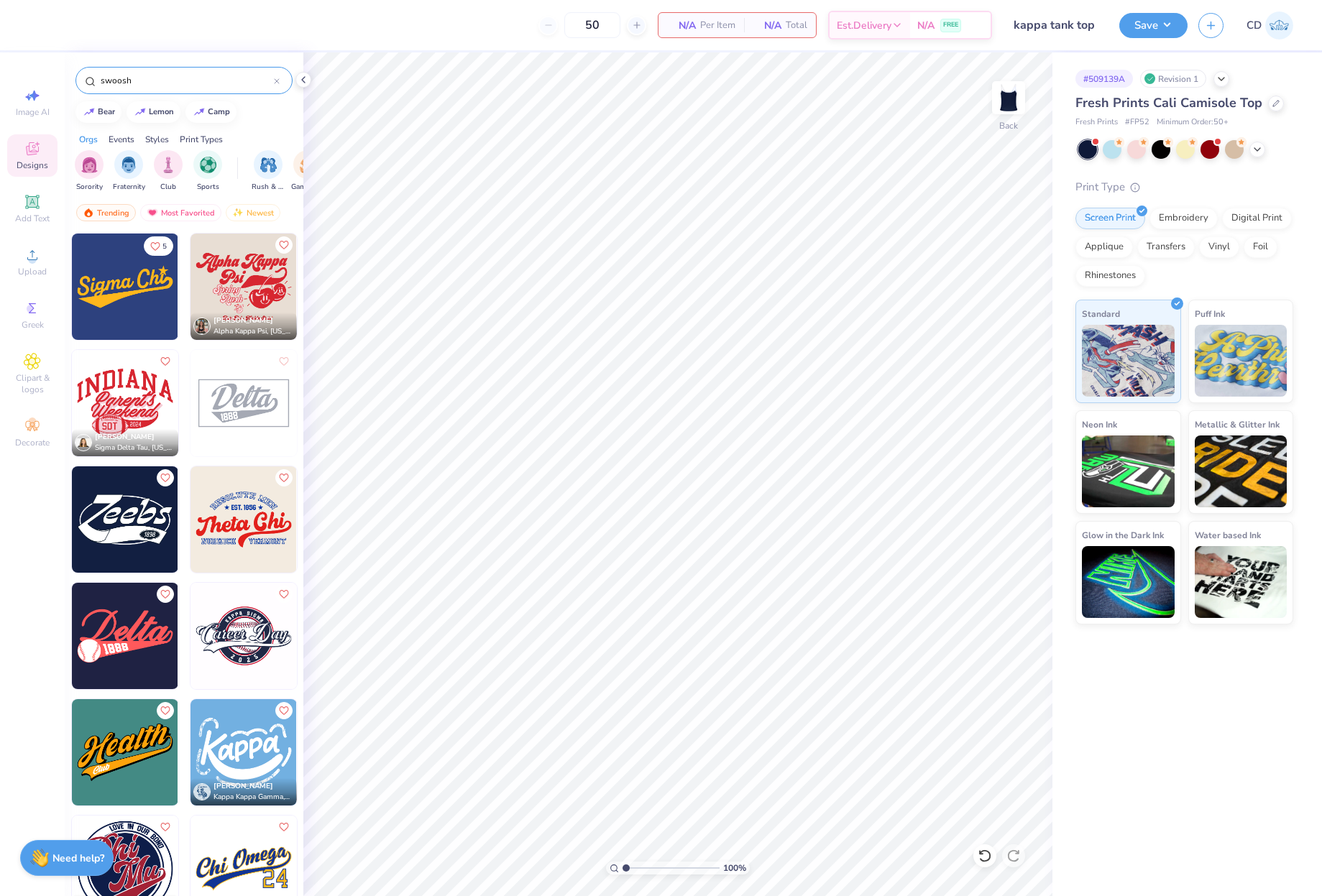
type input "swoosh"
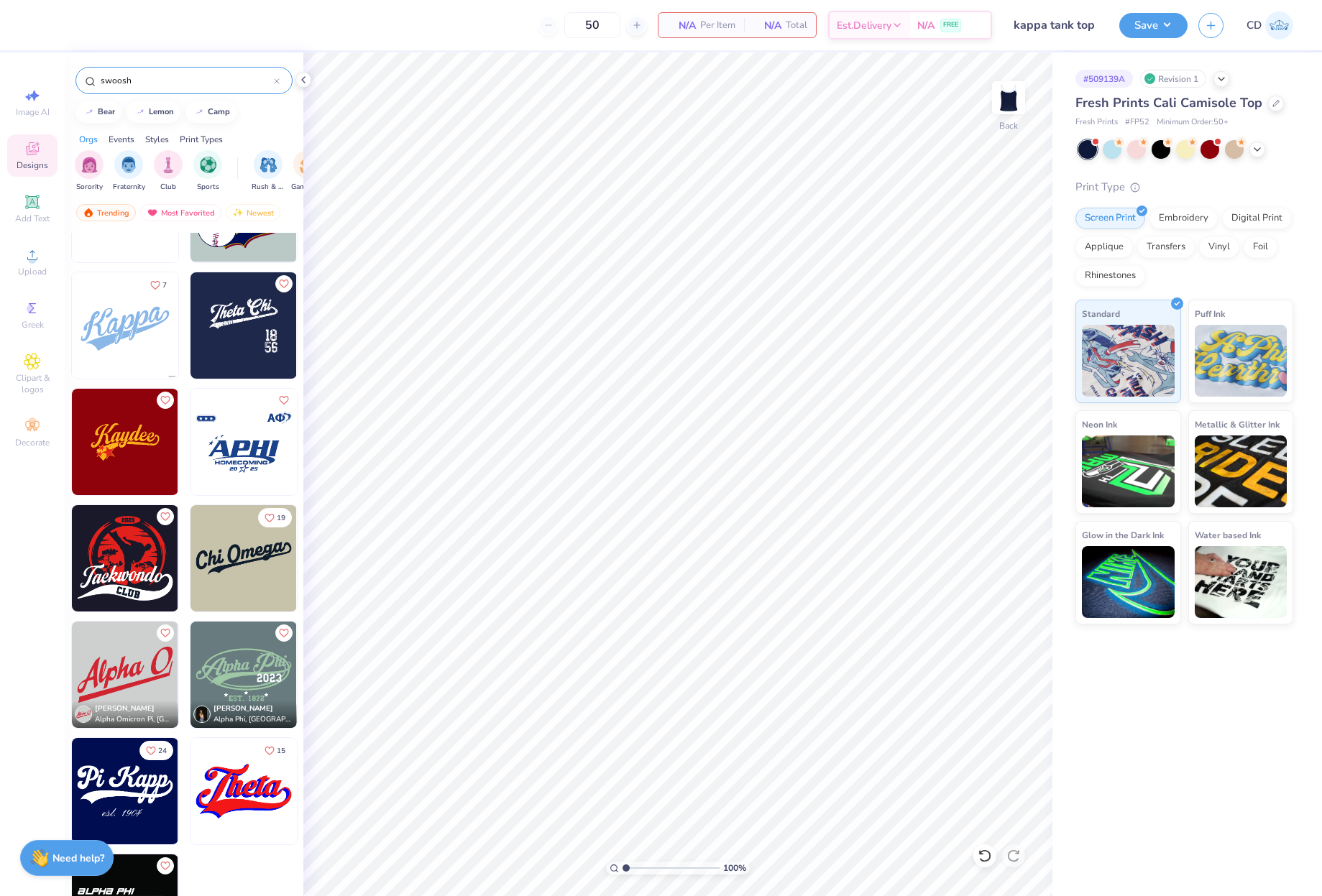
scroll to position [1030, 0]
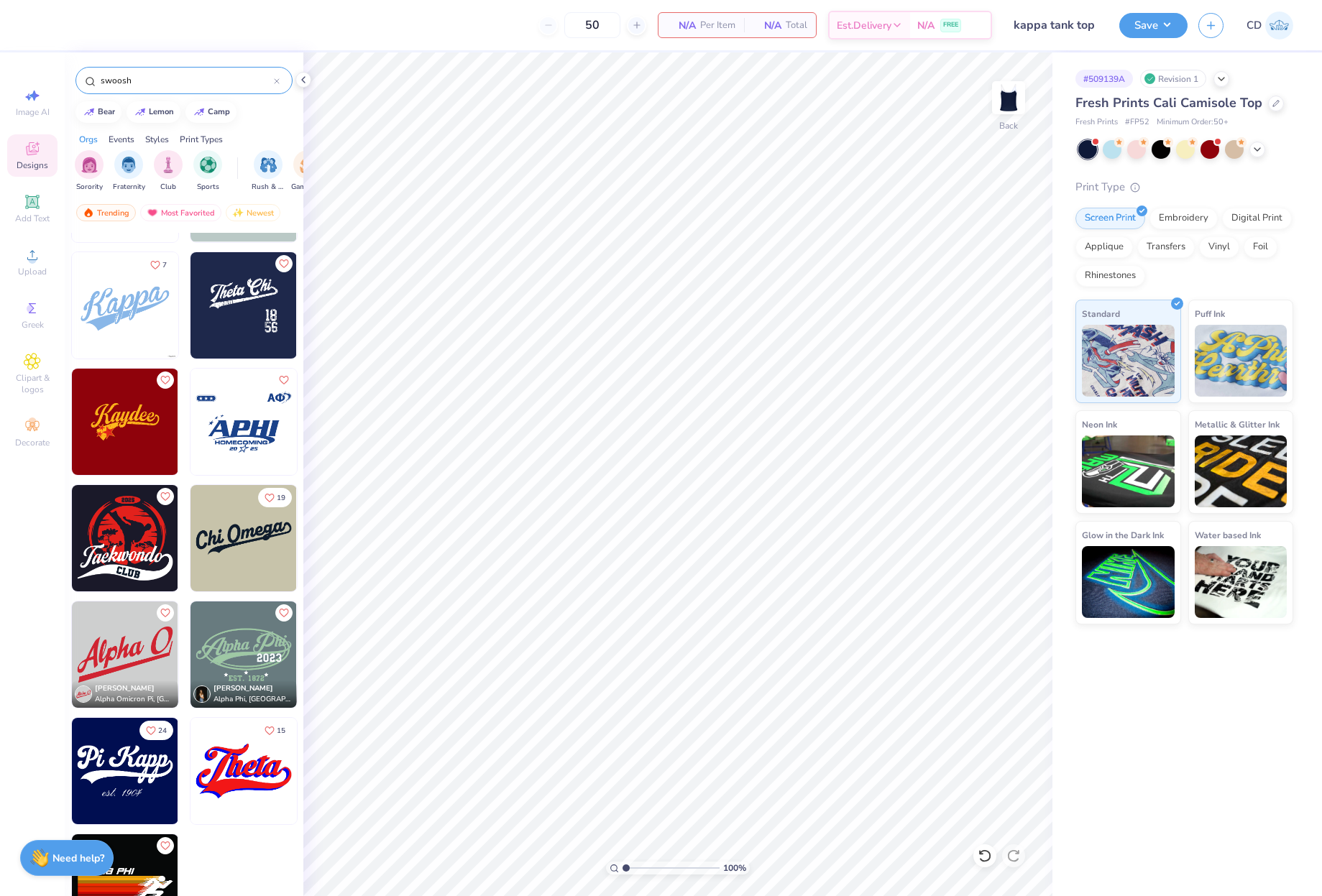
click at [236, 779] on img at bounding box center [244, 771] width 106 height 106
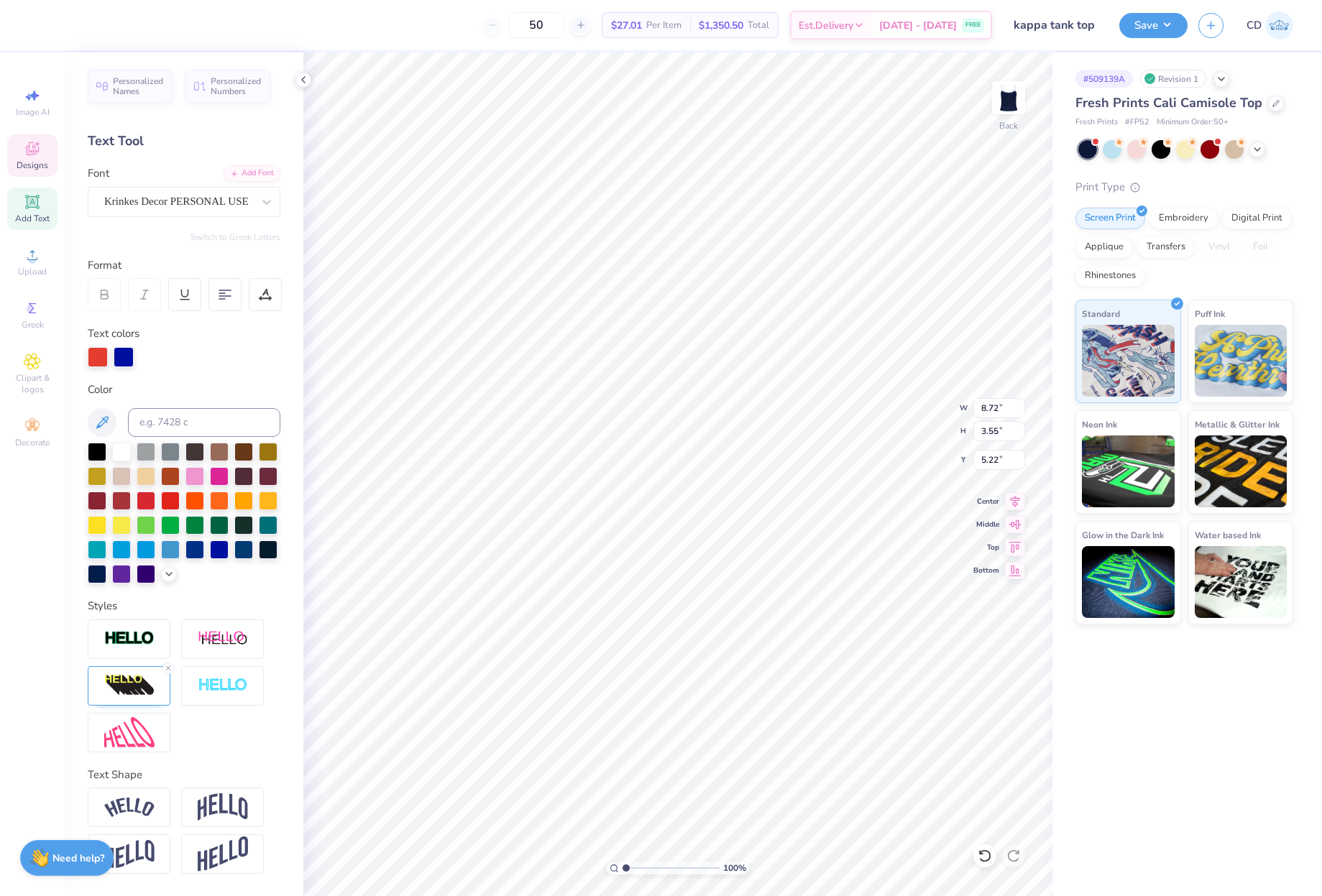
type input "3.19"
click at [169, 667] on line at bounding box center [168, 669] width 4 height 4
type input "8.39"
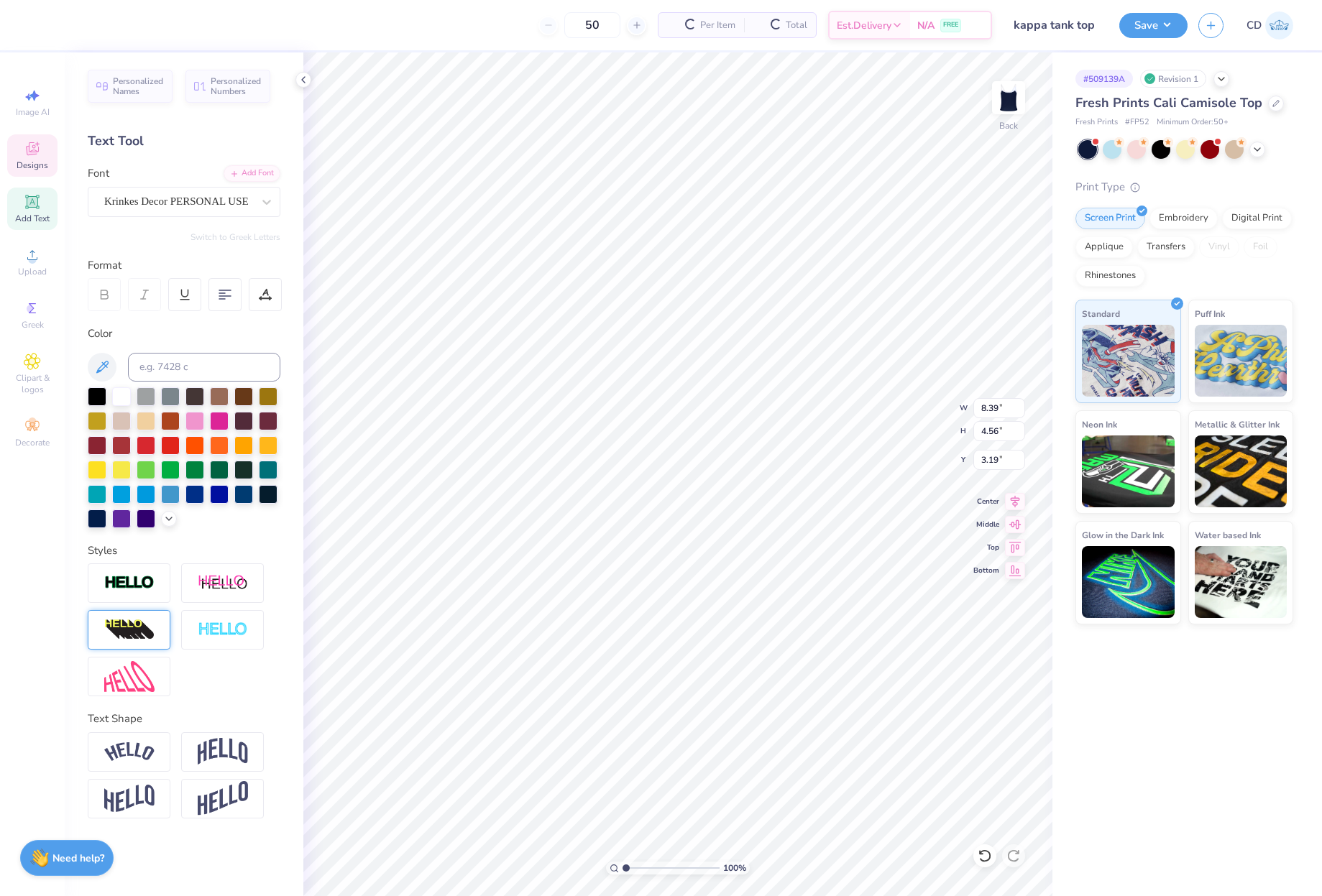
type input "4.56"
type input "2.60"
type textarea "Kappa7"
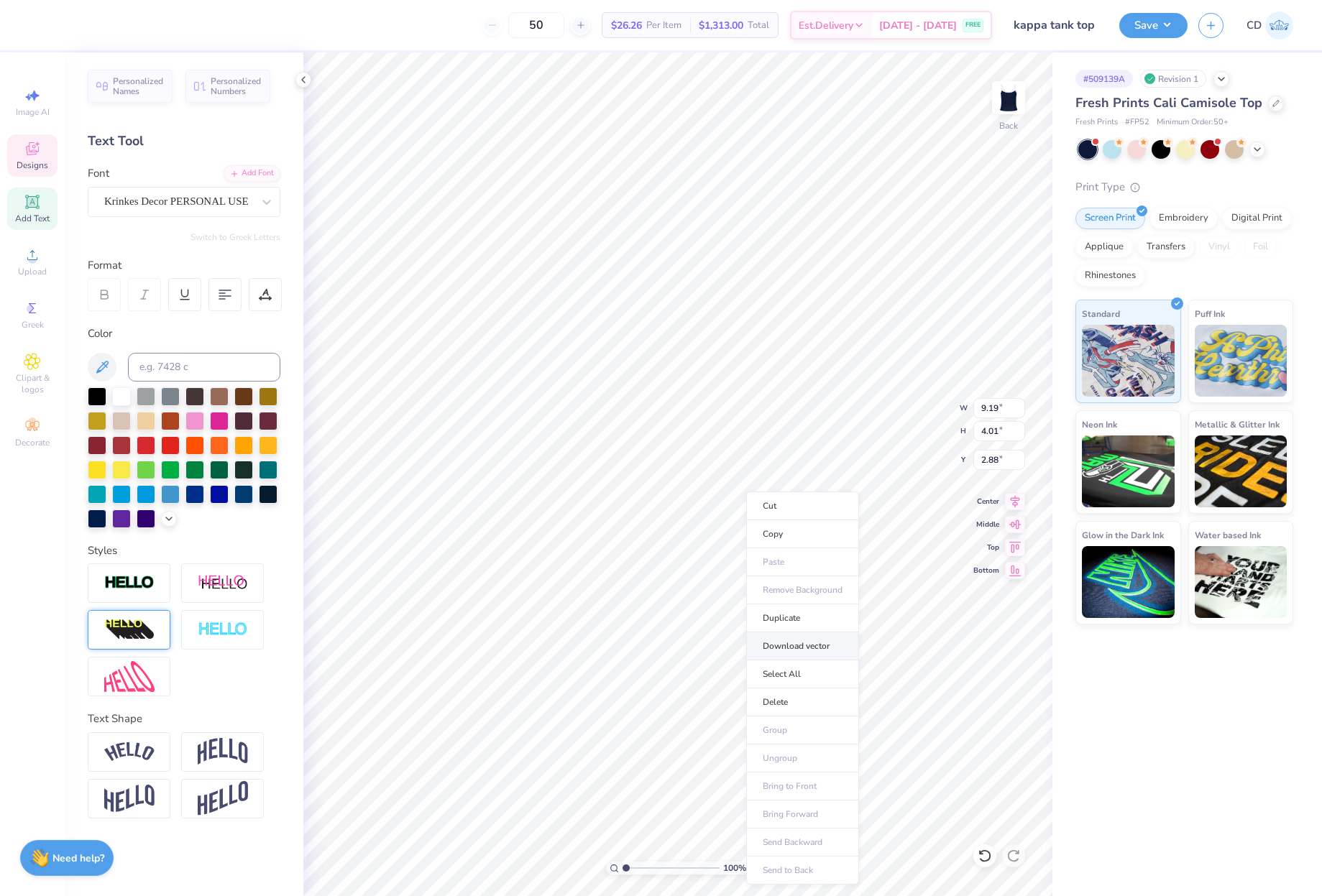
click at [801, 646] on li "Download vector" at bounding box center [802, 646] width 113 height 28
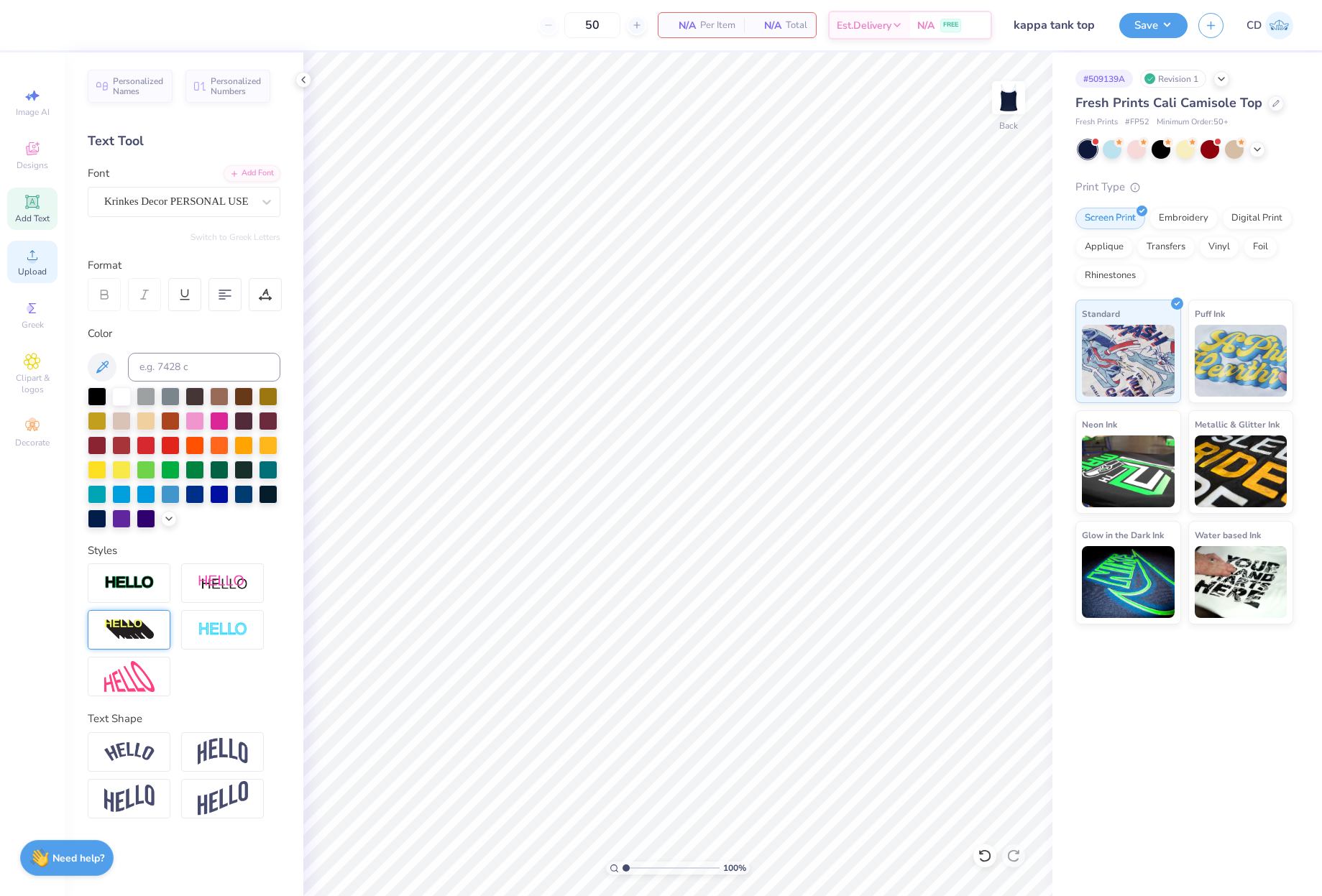
click at [24, 272] on span "Upload" at bounding box center [33, 272] width 29 height 12
drag, startPoint x: 624, startPoint y: 868, endPoint x: 660, endPoint y: 869, distance: 36.0
click at [660, 869] on input "range" at bounding box center [671, 868] width 97 height 13
drag, startPoint x: 659, startPoint y: 867, endPoint x: 662, endPoint y: 877, distance: 10.4
click at [662, 875] on input "range" at bounding box center [671, 868] width 97 height 13
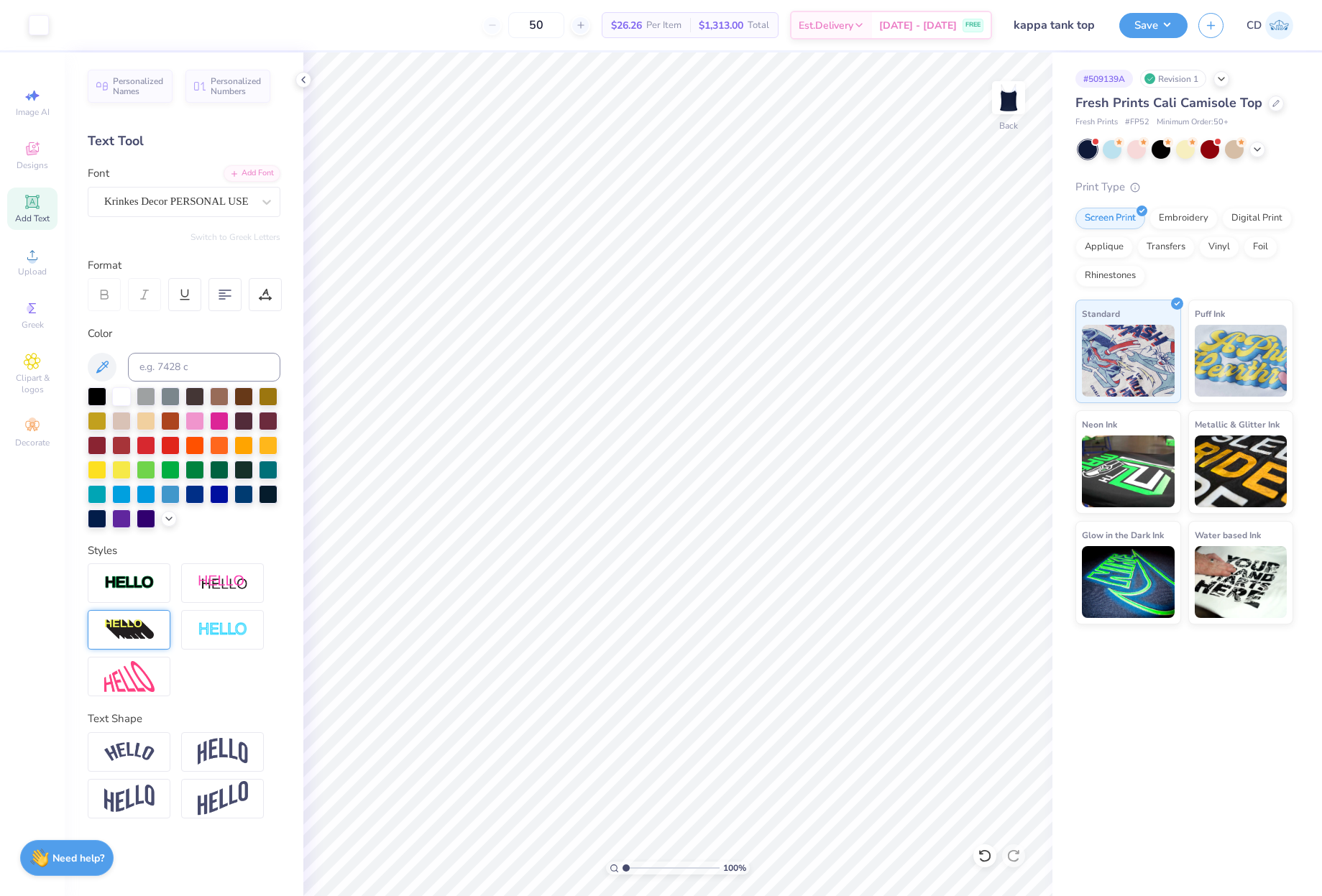
drag, startPoint x: 661, startPoint y: 865, endPoint x: 591, endPoint y: 865, distance: 70.0
type input "1"
click at [622, 865] on input "range" at bounding box center [671, 868] width 97 height 13
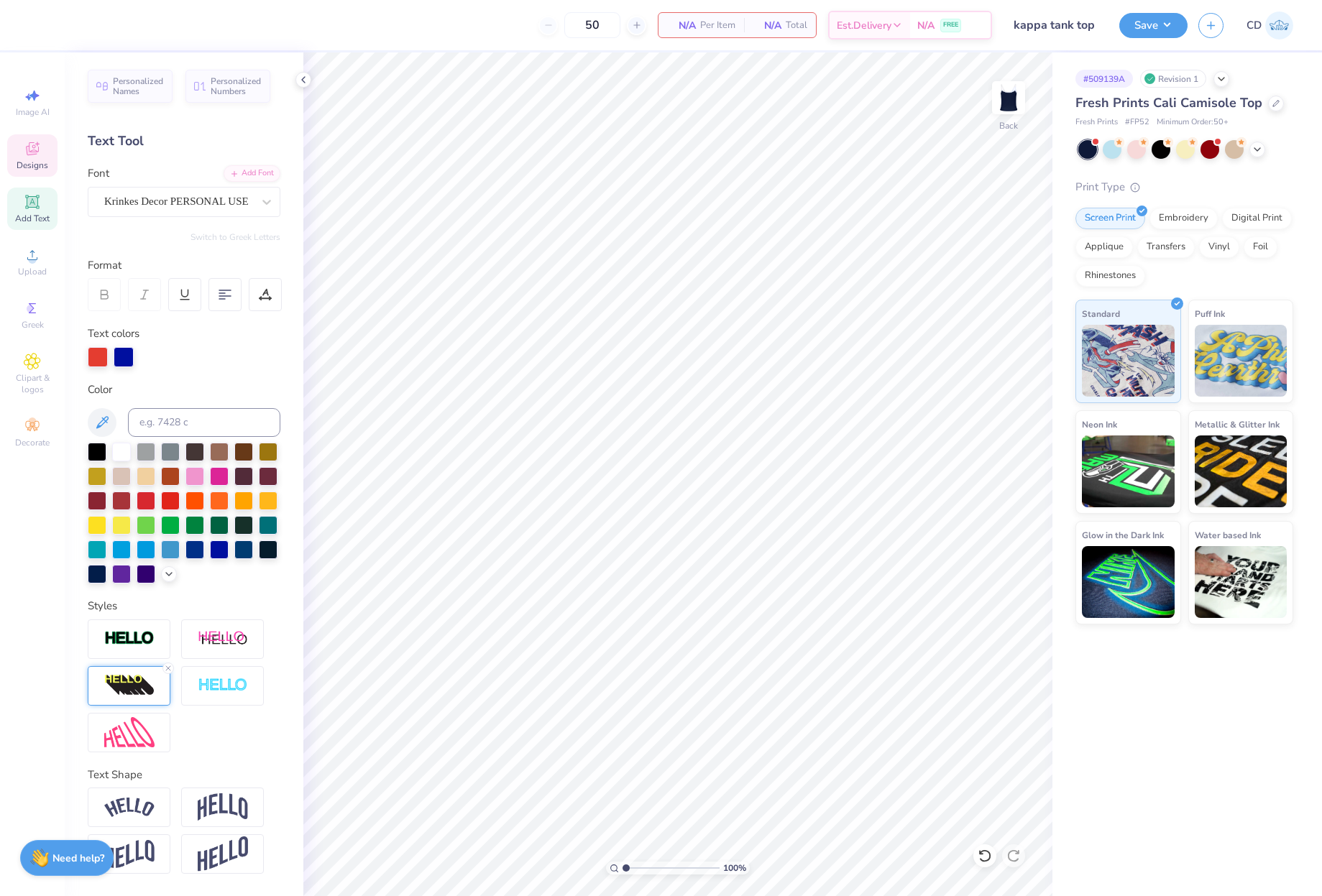
click at [38, 144] on icon at bounding box center [37, 143] width 4 height 4
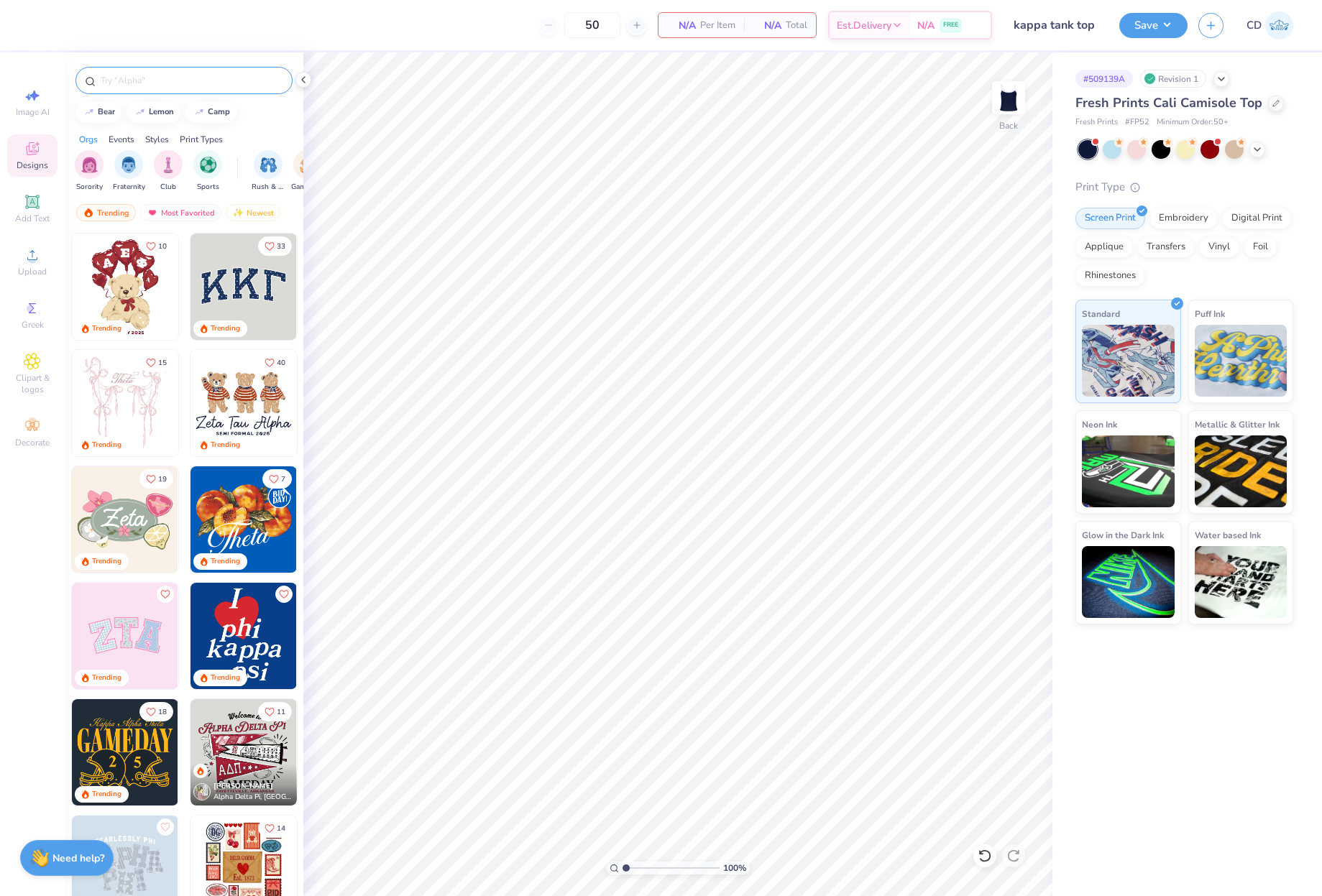
click at [187, 76] on input "text" at bounding box center [191, 80] width 184 height 15
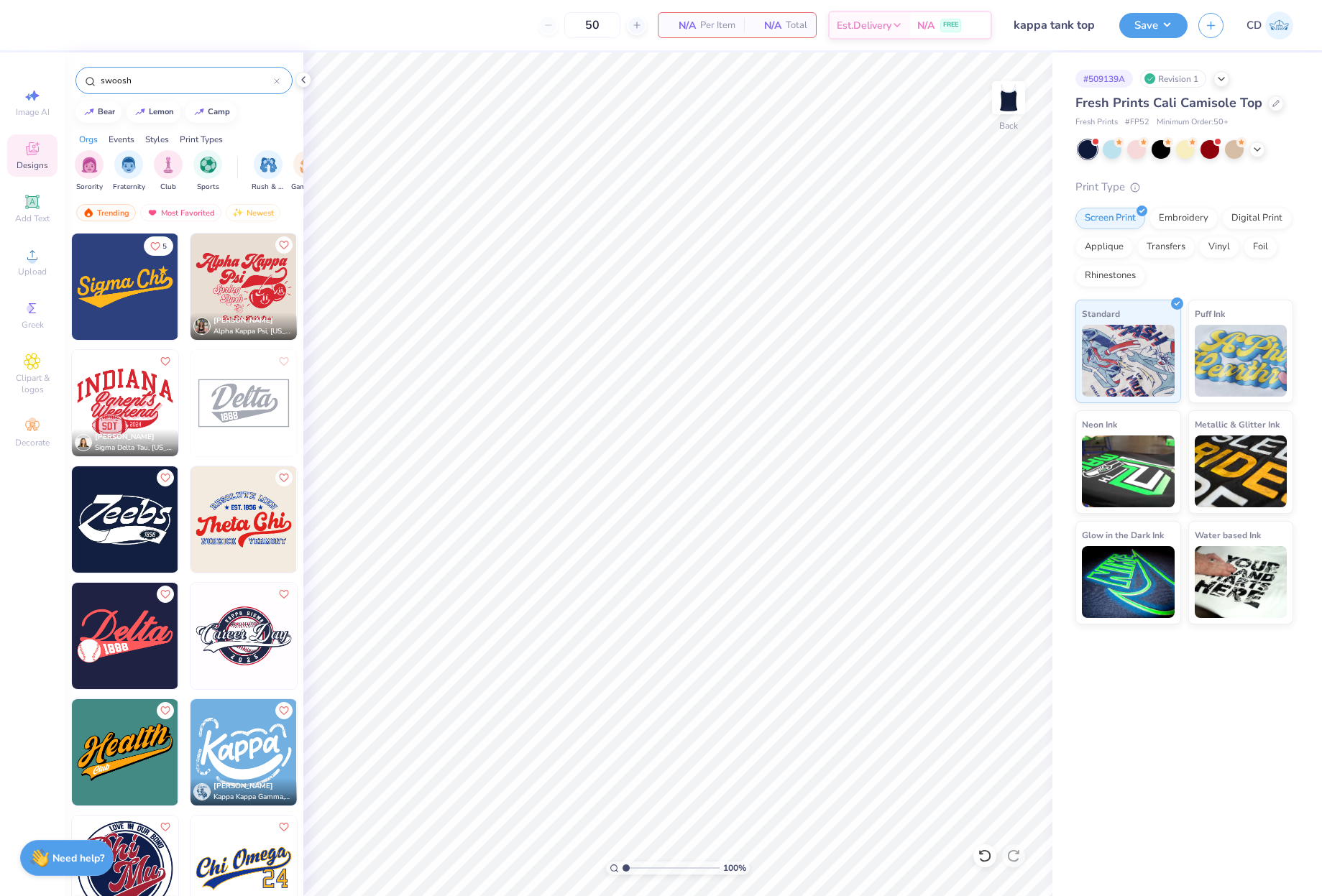
type input "swoosh"
click at [127, 298] on img at bounding box center [125, 286] width 106 height 106
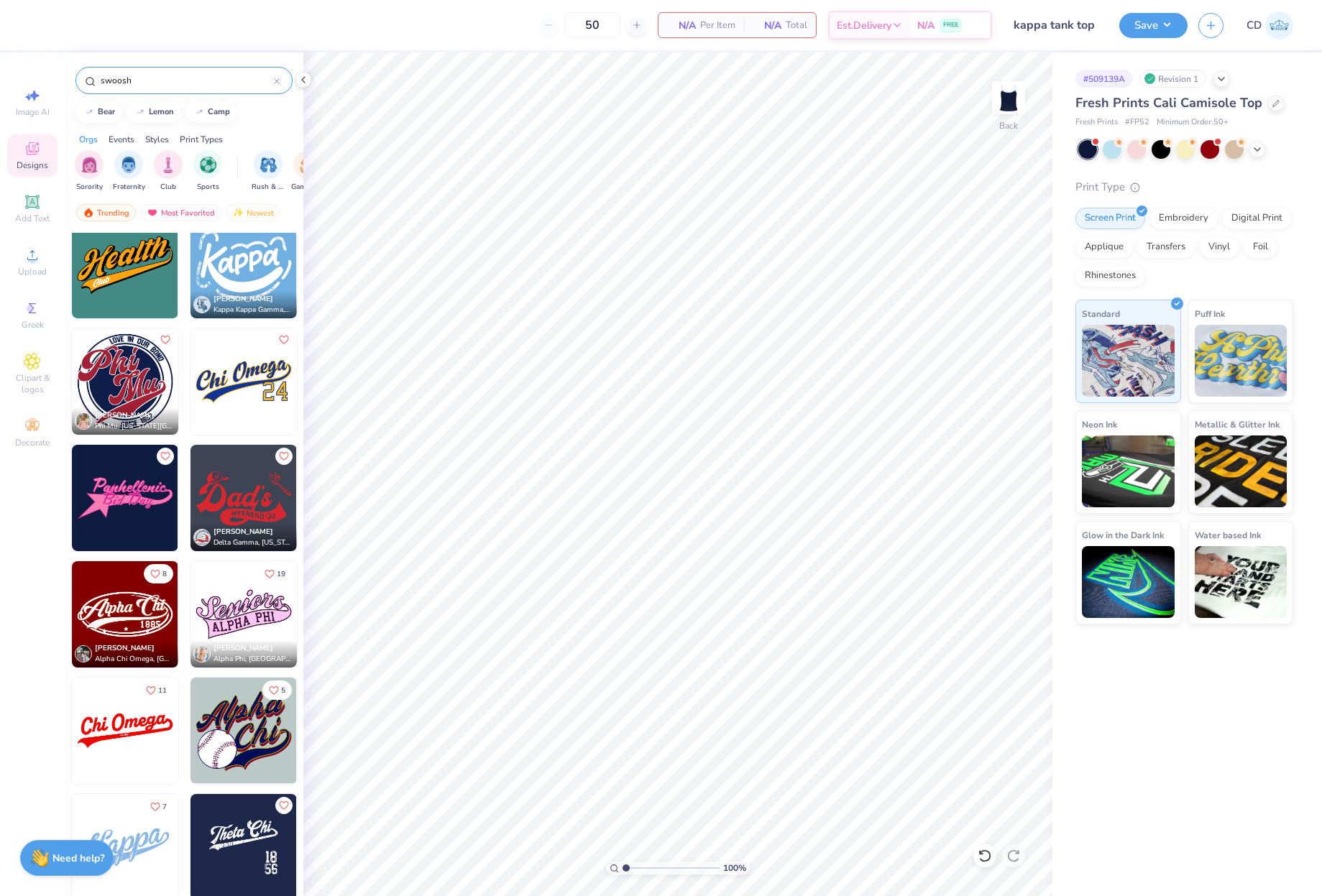
scroll to position [503, 0]
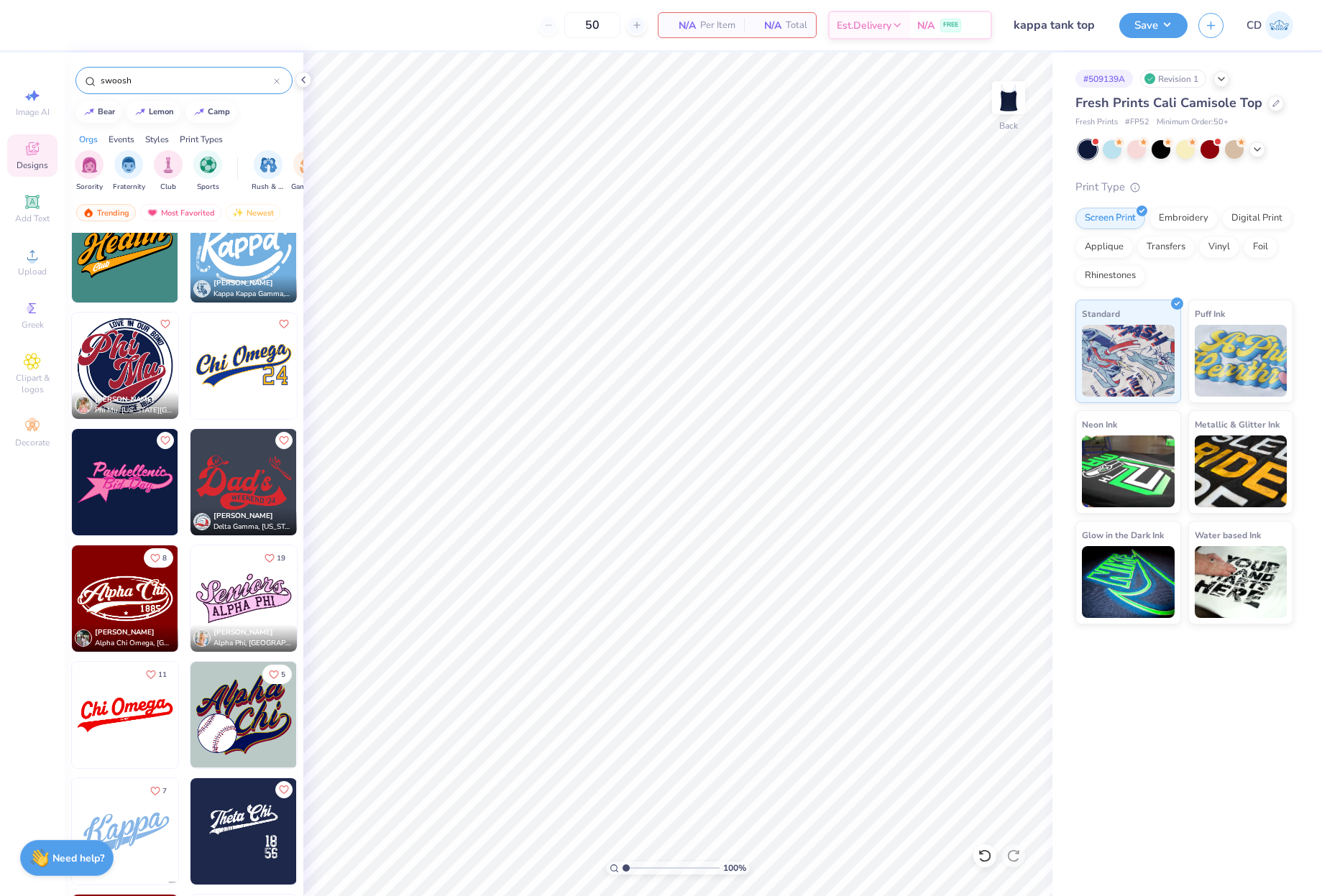
click at [262, 366] on img at bounding box center [244, 366] width 106 height 106
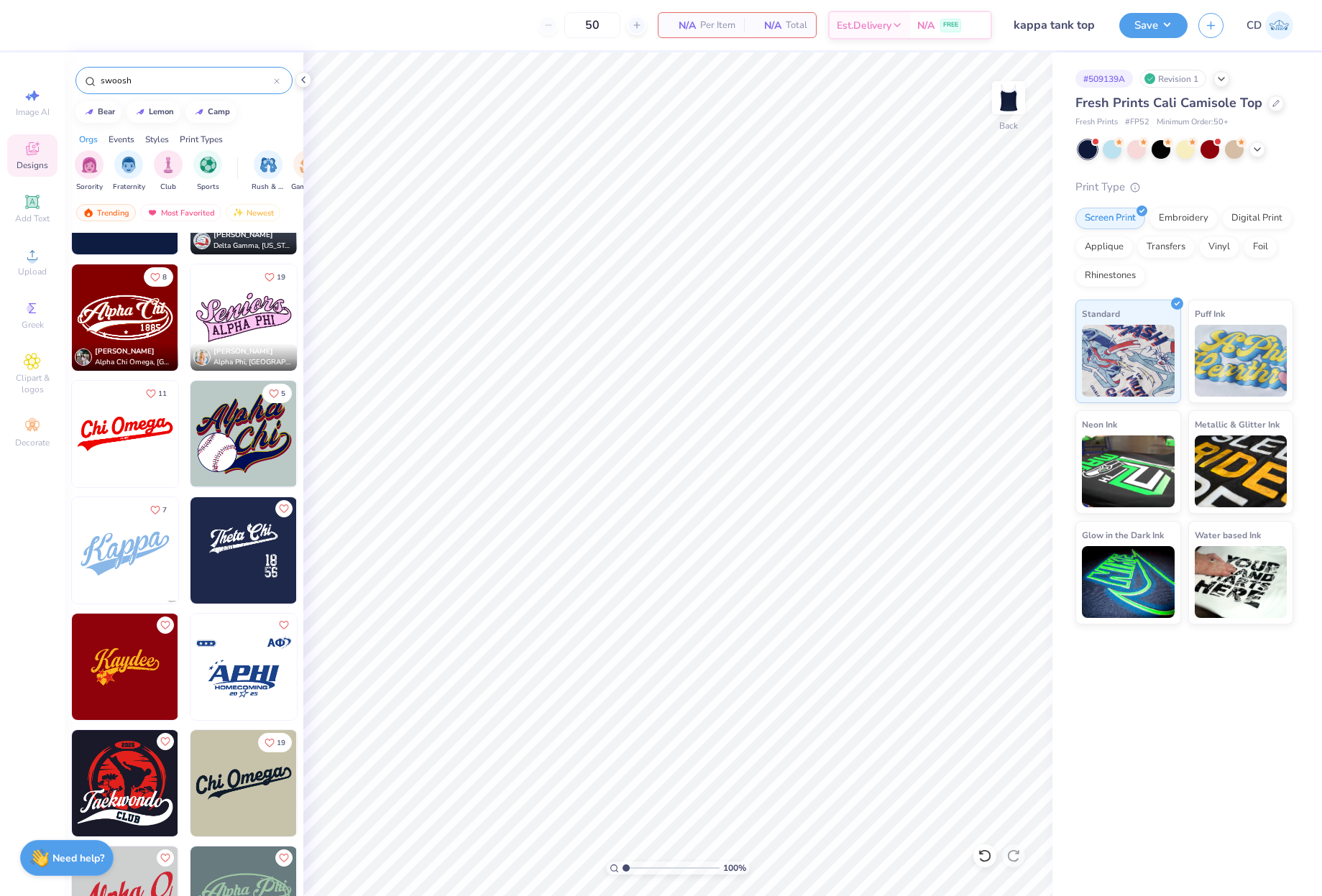
scroll to position [791, 0]
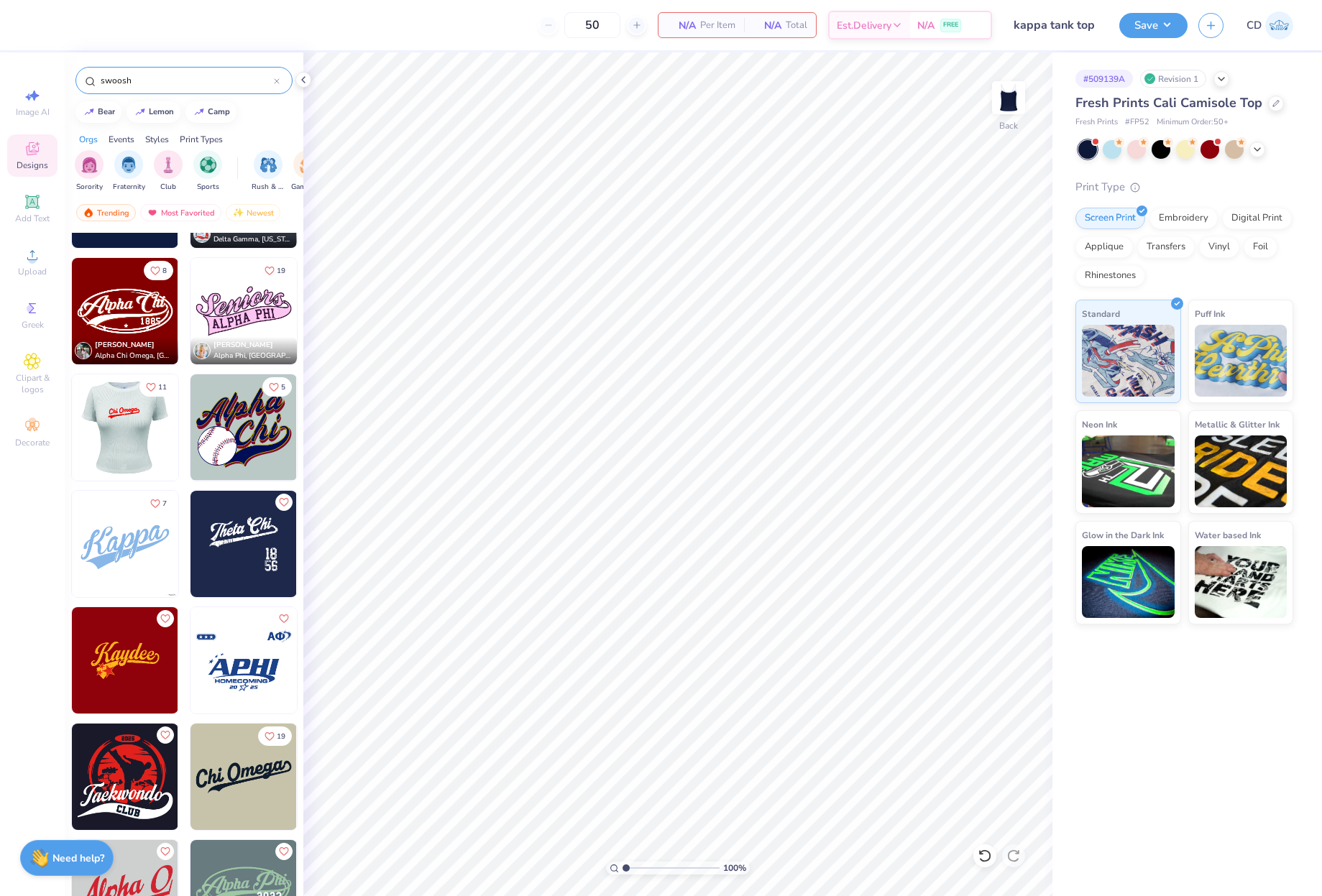
click at [117, 433] on img at bounding box center [125, 428] width 106 height 106
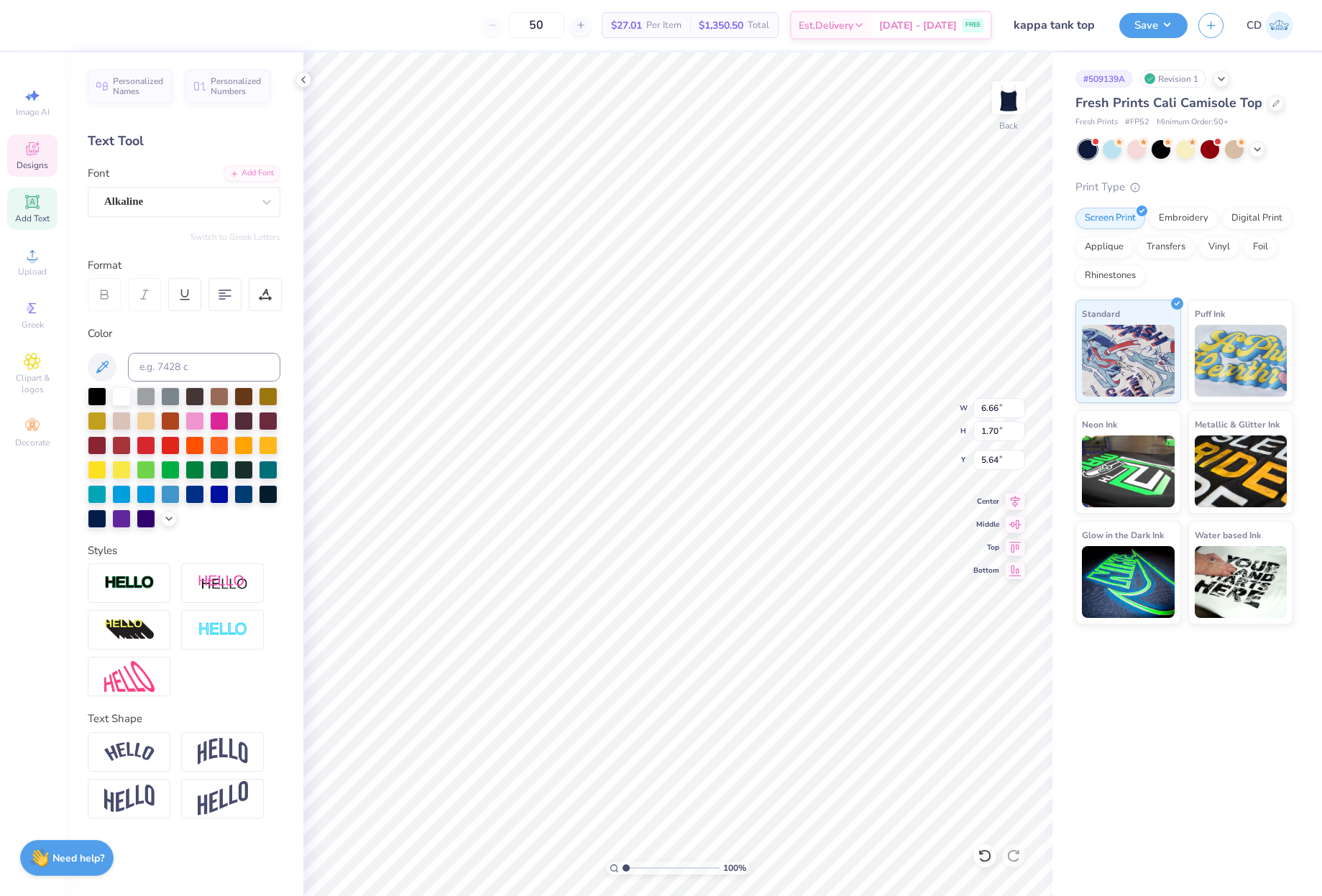
scroll to position [13, 1]
type textarea "Kappa"
click at [32, 258] on circle at bounding box center [32, 259] width 8 height 8
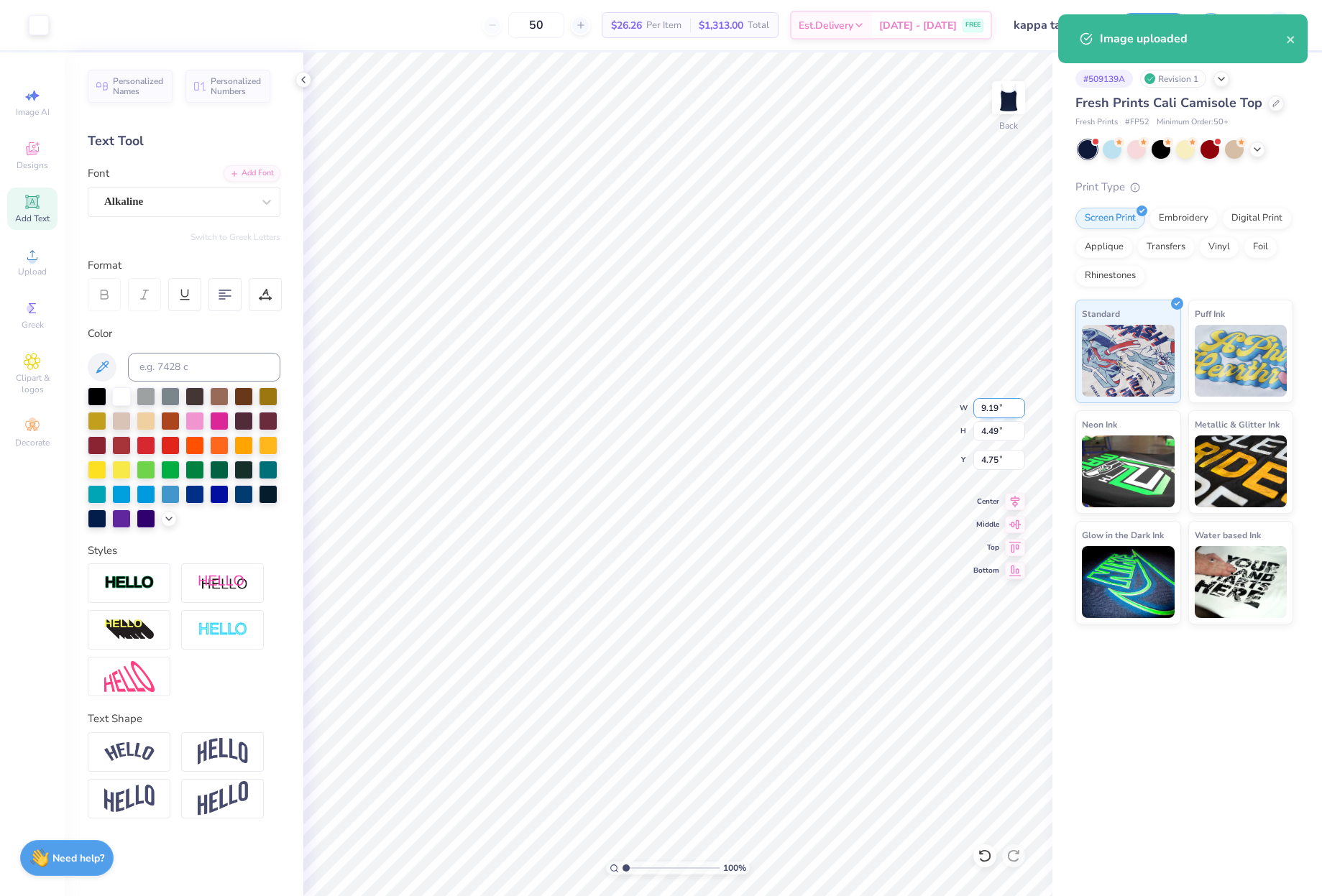
drag, startPoint x: 975, startPoint y: 409, endPoint x: 1015, endPoint y: 409, distance: 40.0
click at [1015, 409] on input "9.19" at bounding box center [999, 407] width 51 height 20
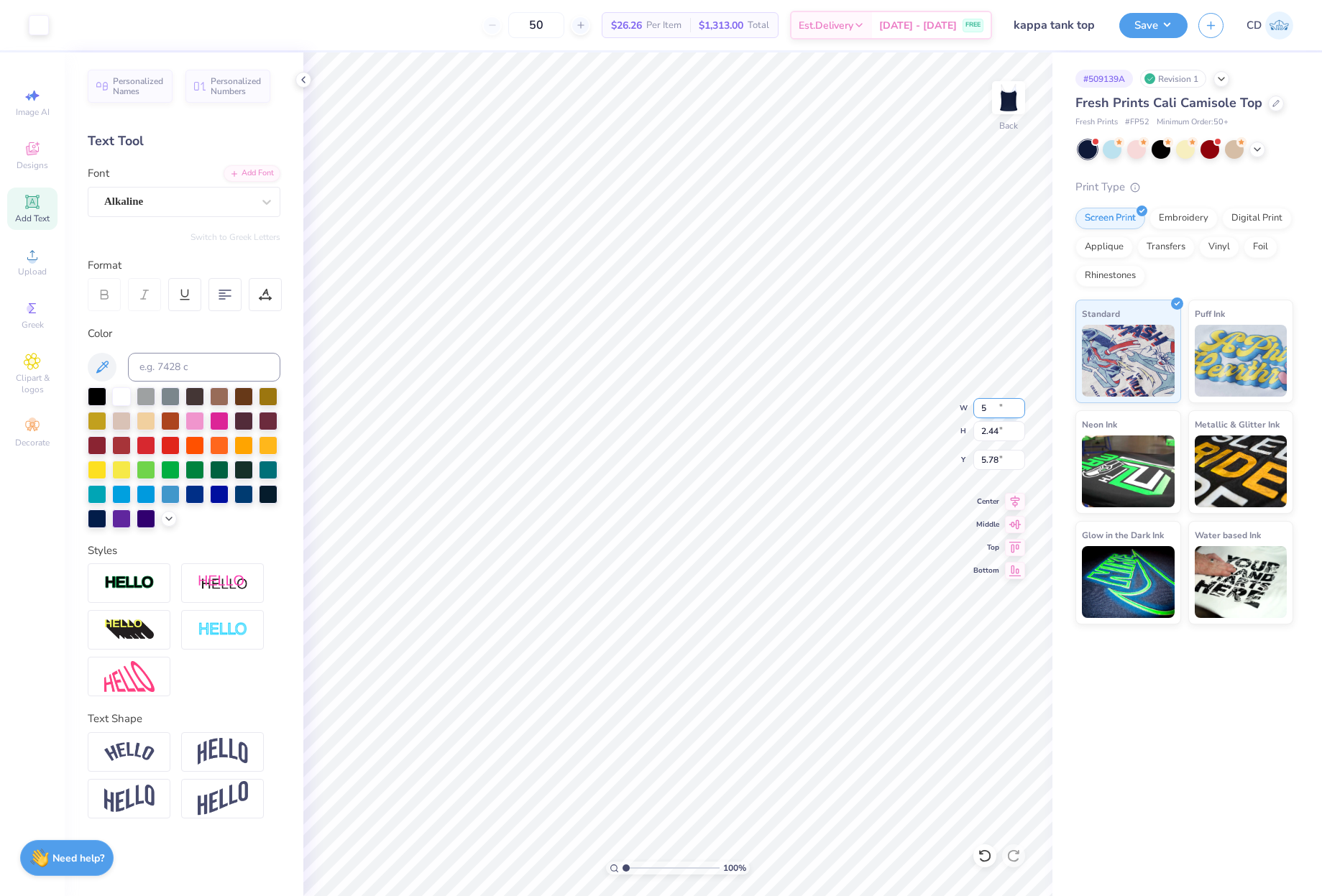
type input "5.00"
type input "2.44"
type input "5.78"
drag, startPoint x: 979, startPoint y: 406, endPoint x: 1011, endPoint y: 407, distance: 32.0
click at [1011, 407] on input "5.00" at bounding box center [999, 407] width 51 height 20
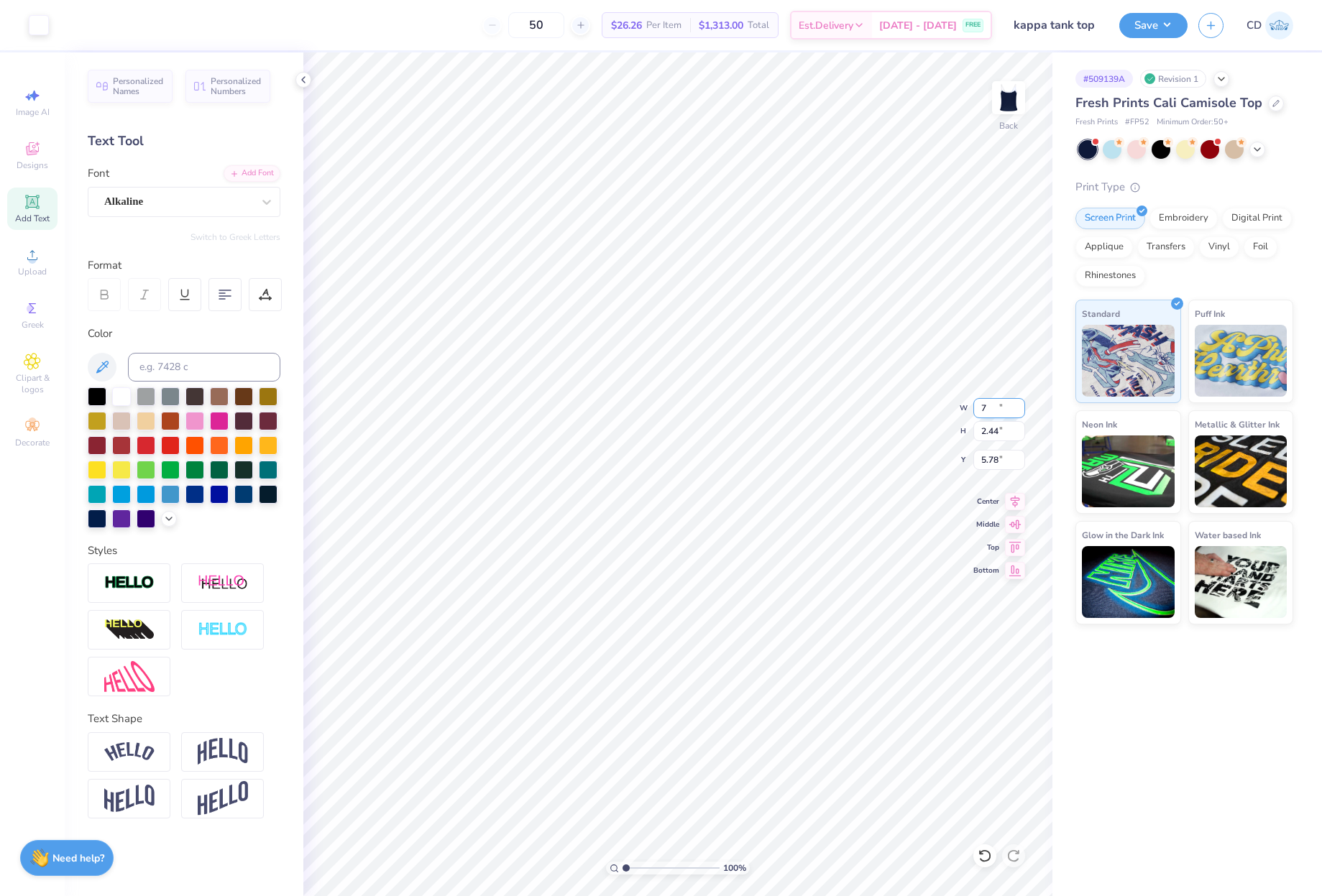
type input "7.00"
type input "3.42"
type input "5.29"
type input "1.90"
click at [38, 214] on span "Add Text" at bounding box center [33, 219] width 35 height 12
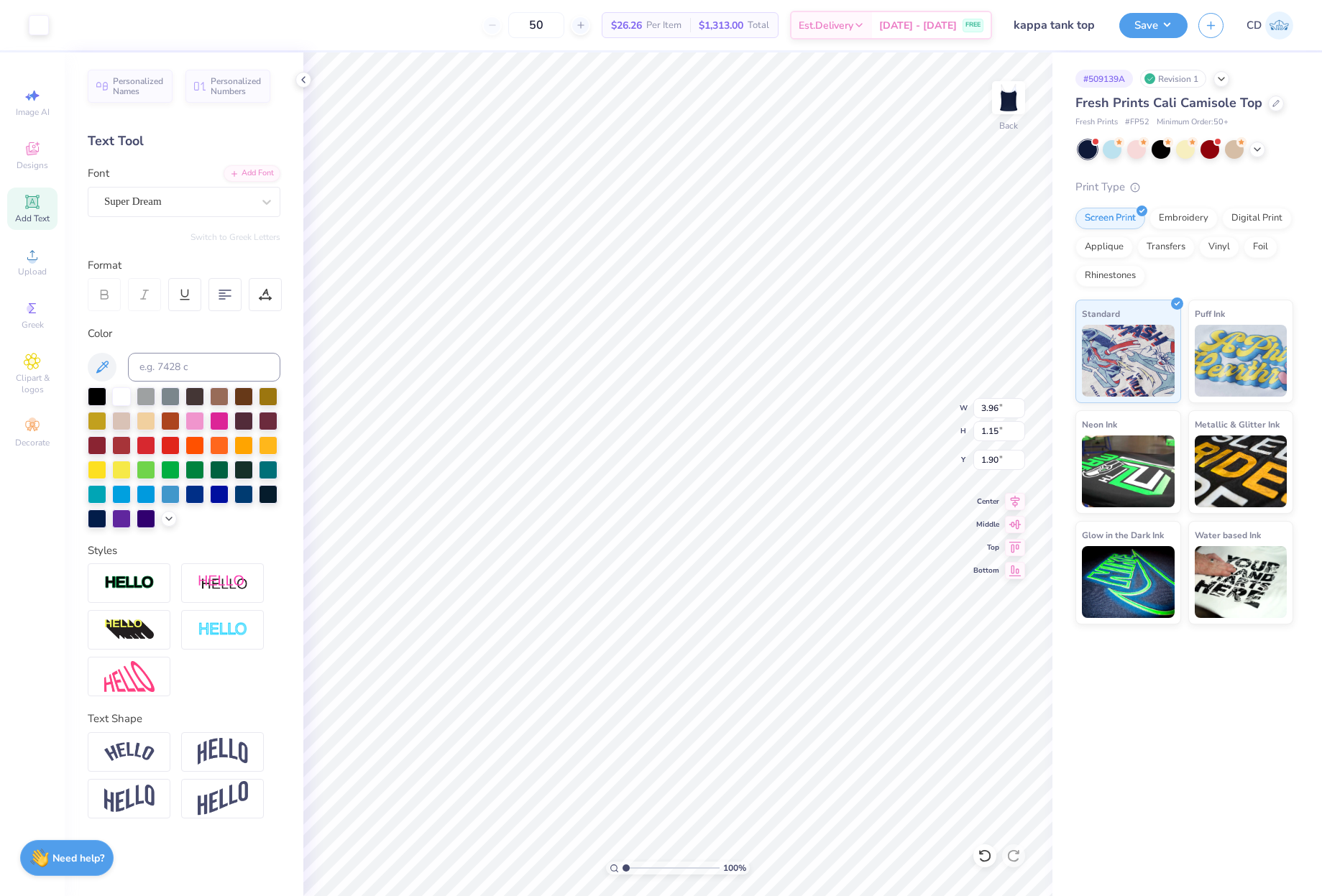
type input "3.96"
type input "1.15"
type input "6.43"
click at [263, 179] on div "Add Font" at bounding box center [252, 171] width 57 height 16
click at [240, 176] on div "Add Font" at bounding box center [252, 171] width 57 height 16
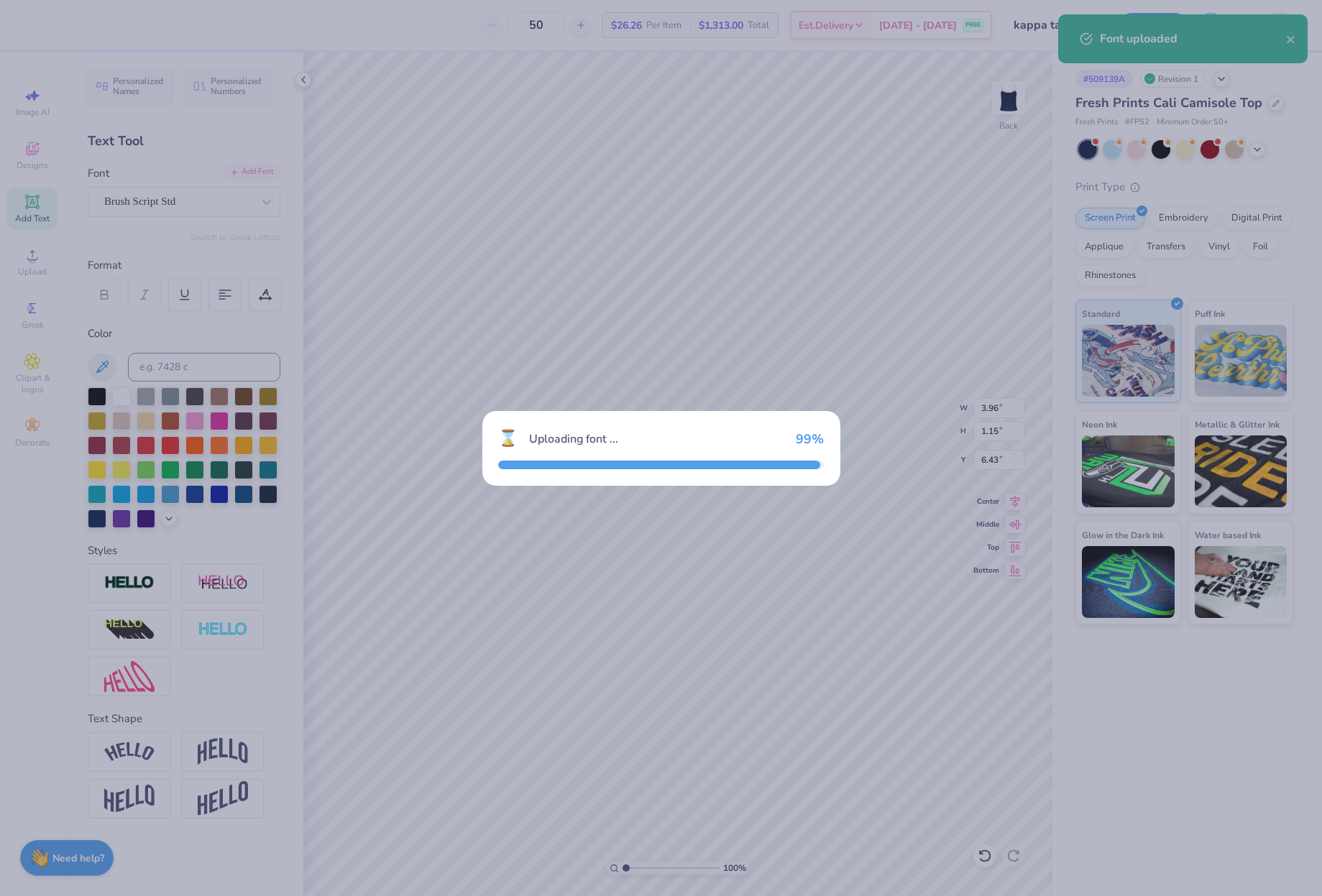
type input "4.52"
type input "1.27"
type input "6.36"
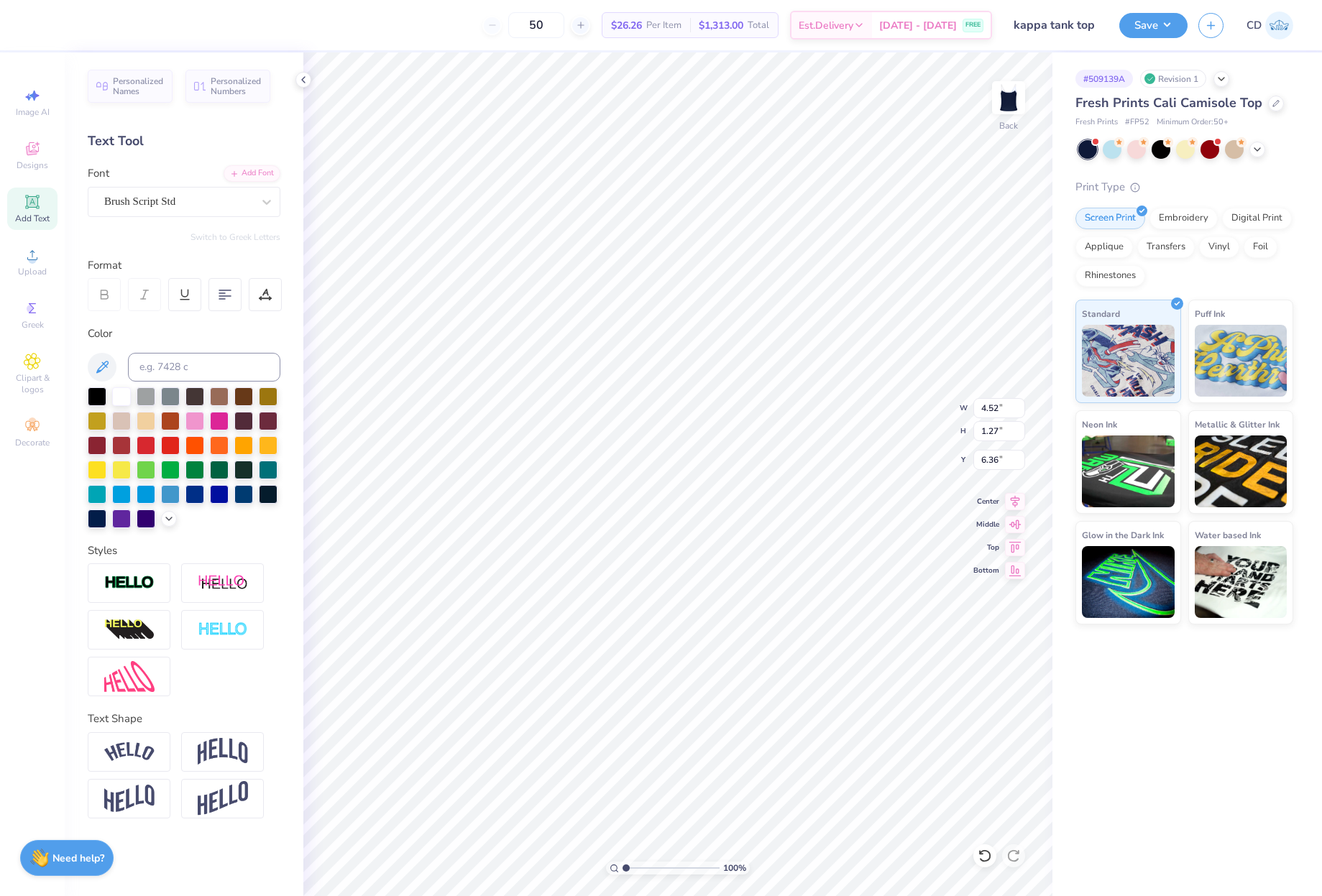
type textarea "'25"
click at [28, 255] on icon at bounding box center [33, 255] width 17 height 17
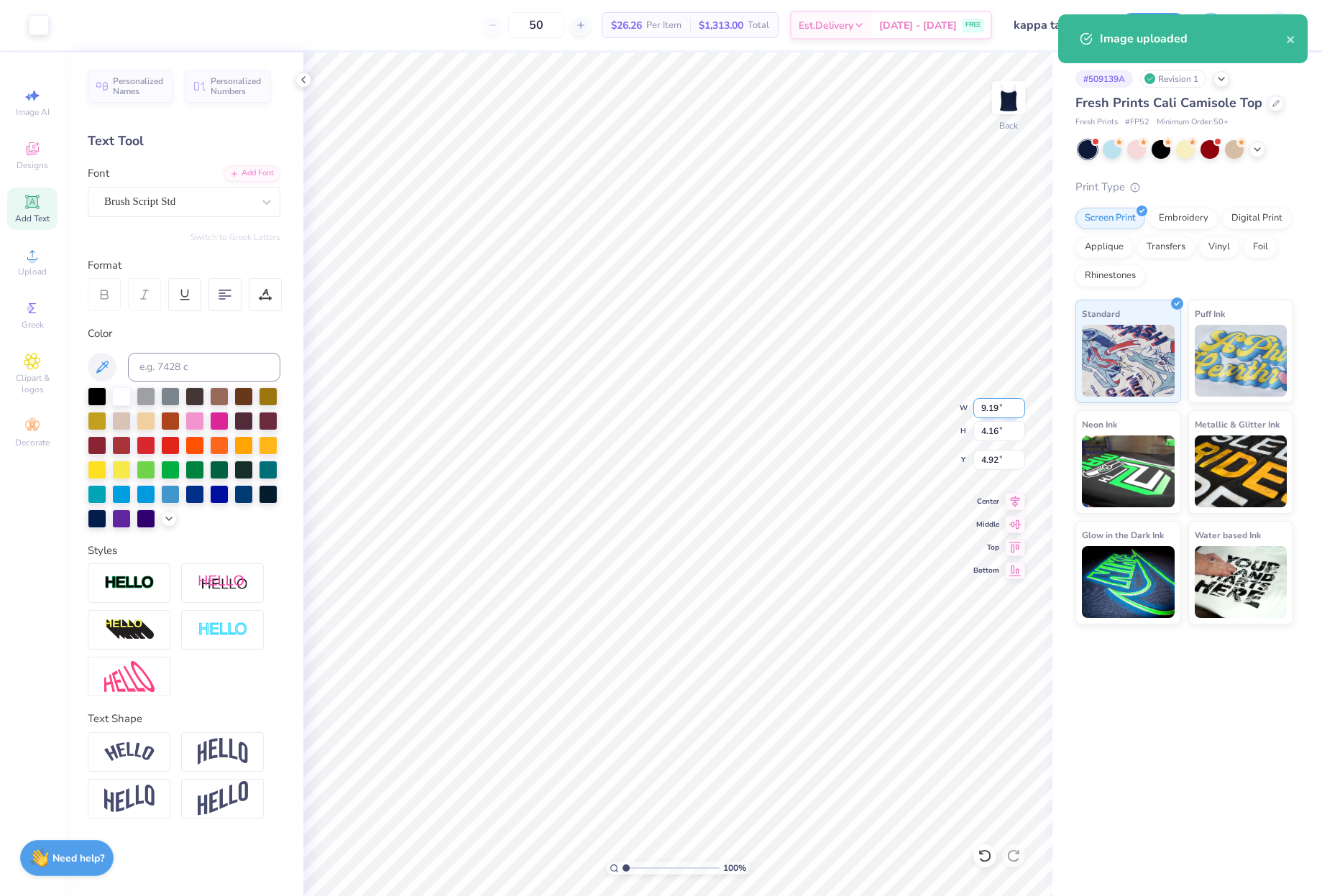
drag, startPoint x: 979, startPoint y: 412, endPoint x: 1000, endPoint y: 412, distance: 21.0
click at [1000, 412] on input "9.19" at bounding box center [999, 407] width 51 height 20
type input "7.00"
type input "3.17"
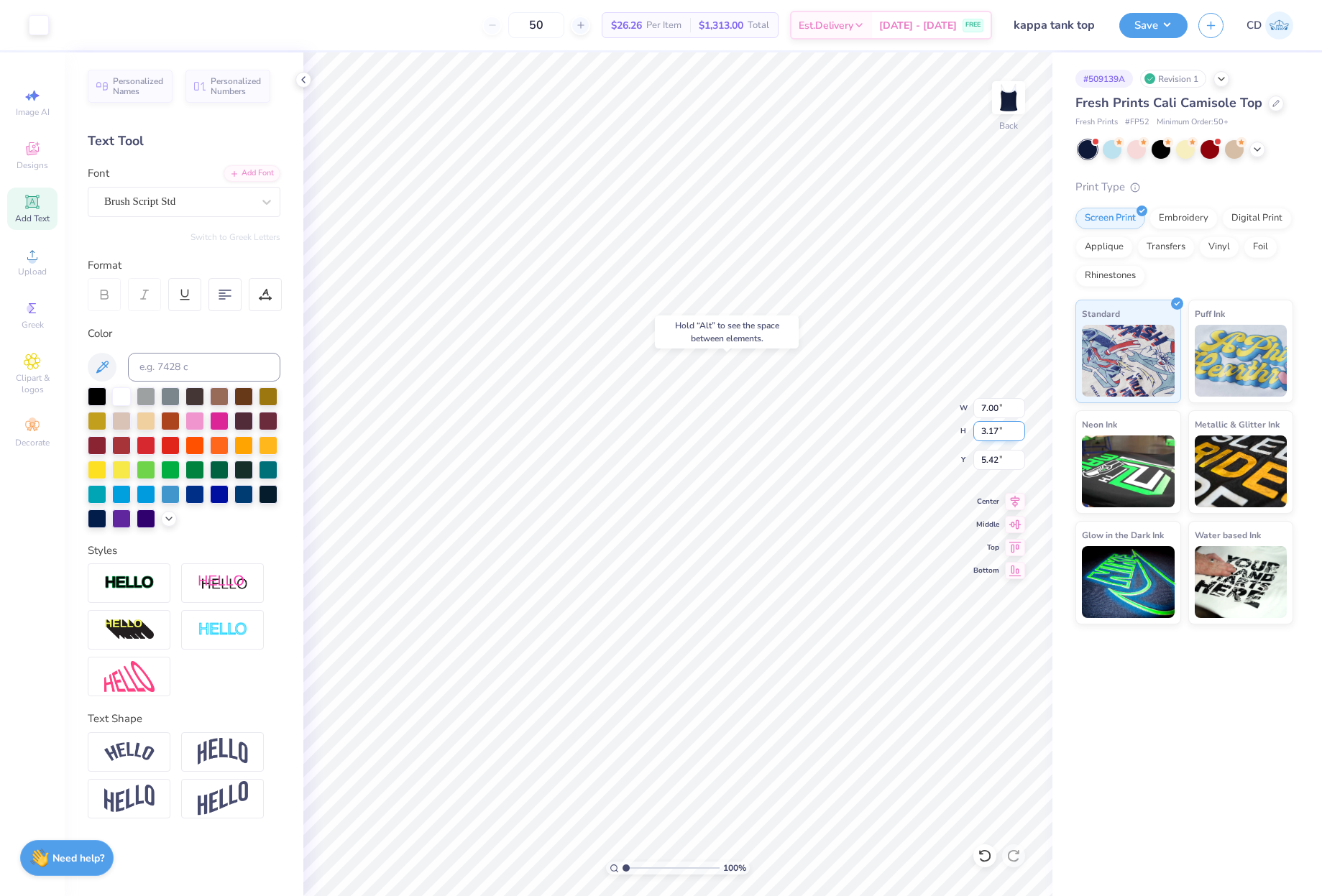
type input "2.23"
type input "2.24"
type input "1.19"
type input "5.29"
type input "1.67"
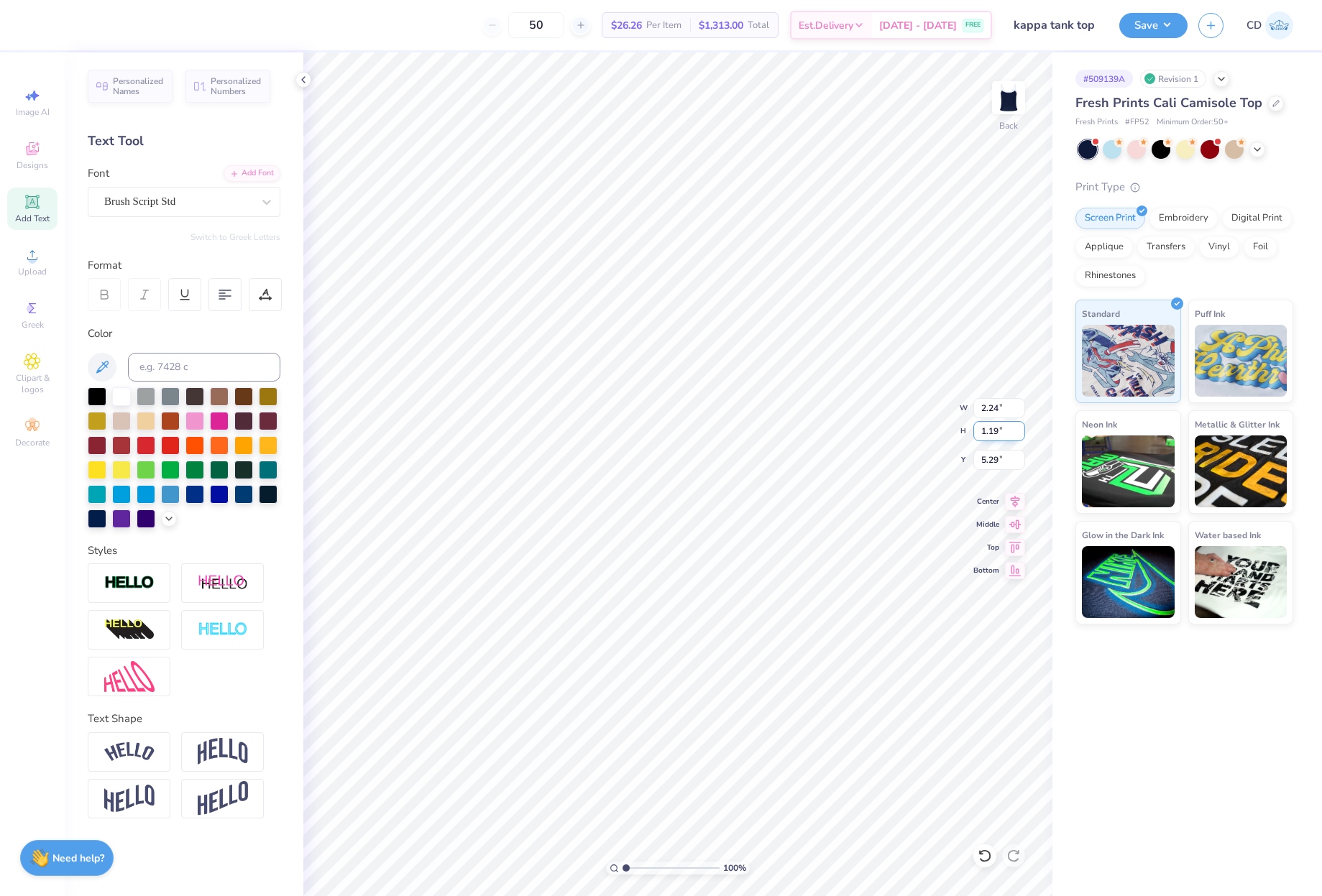
type input "0.89"
type input "5.25"
drag, startPoint x: 979, startPoint y: 457, endPoint x: 1003, endPoint y: 457, distance: 24.0
click at [1003, 457] on input "2.23" at bounding box center [999, 460] width 51 height 20
type input "2.00"
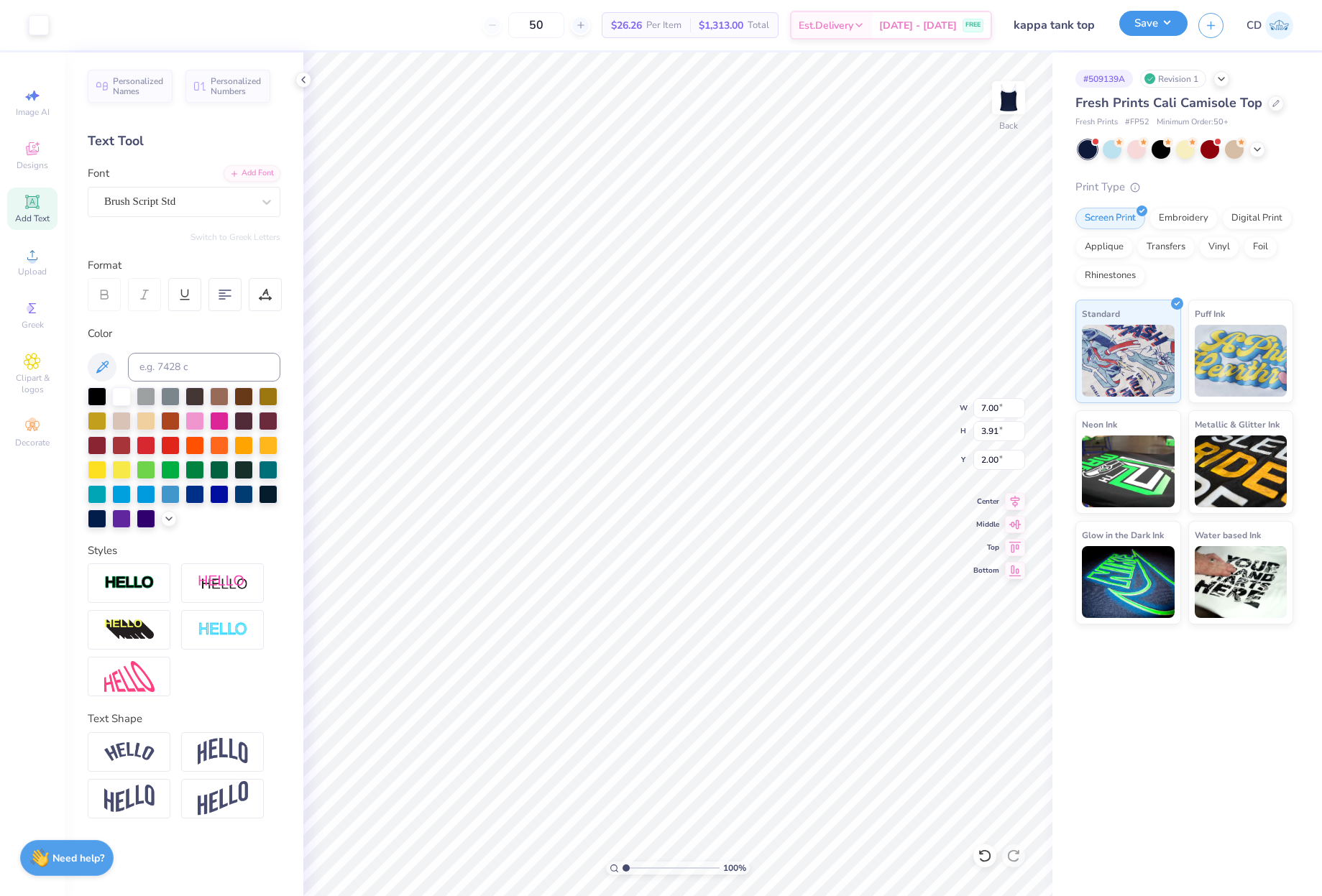
click at [1157, 26] on button "Save" at bounding box center [1153, 23] width 69 height 25
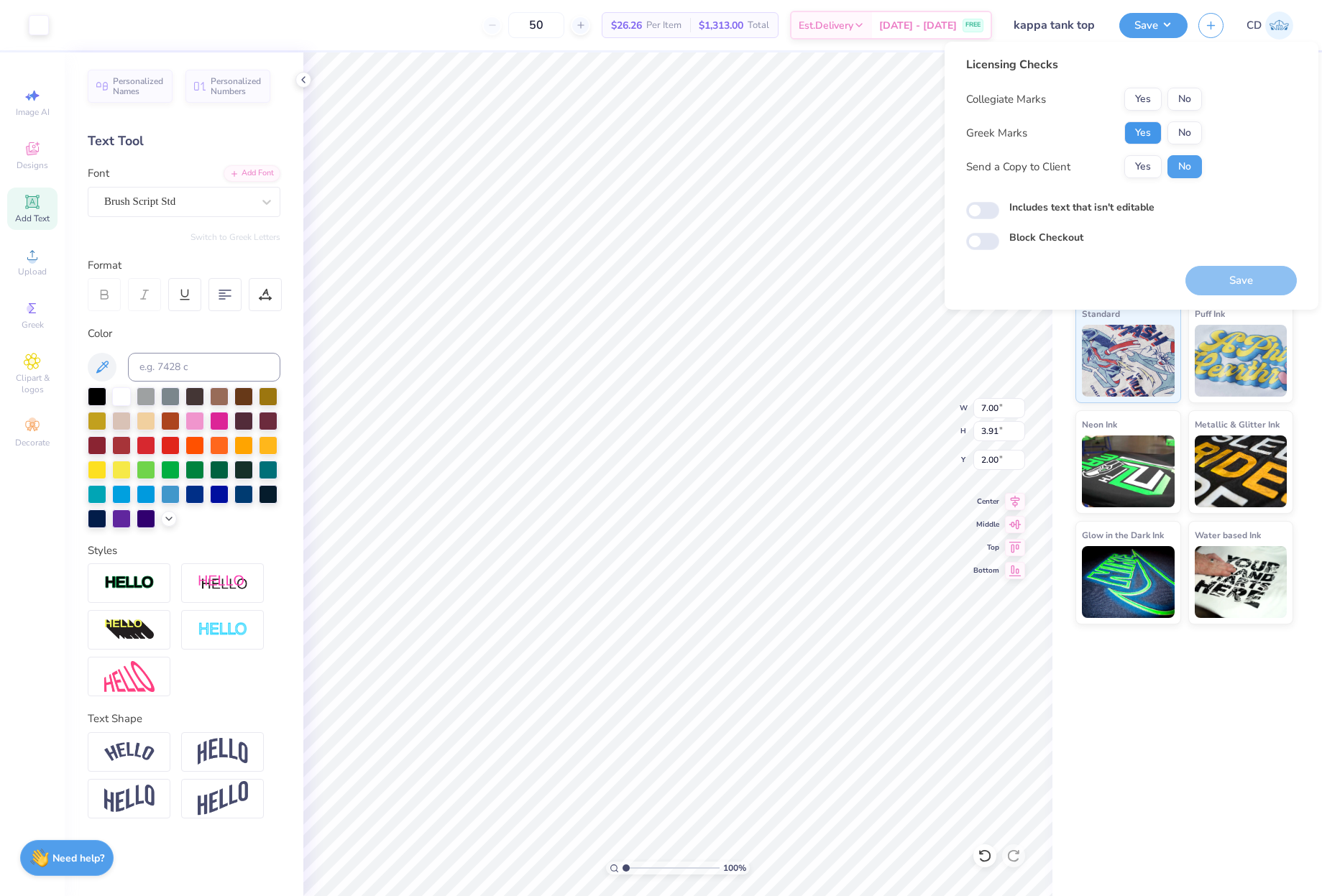
click at [1147, 130] on button "Yes" at bounding box center [1143, 134] width 38 height 23
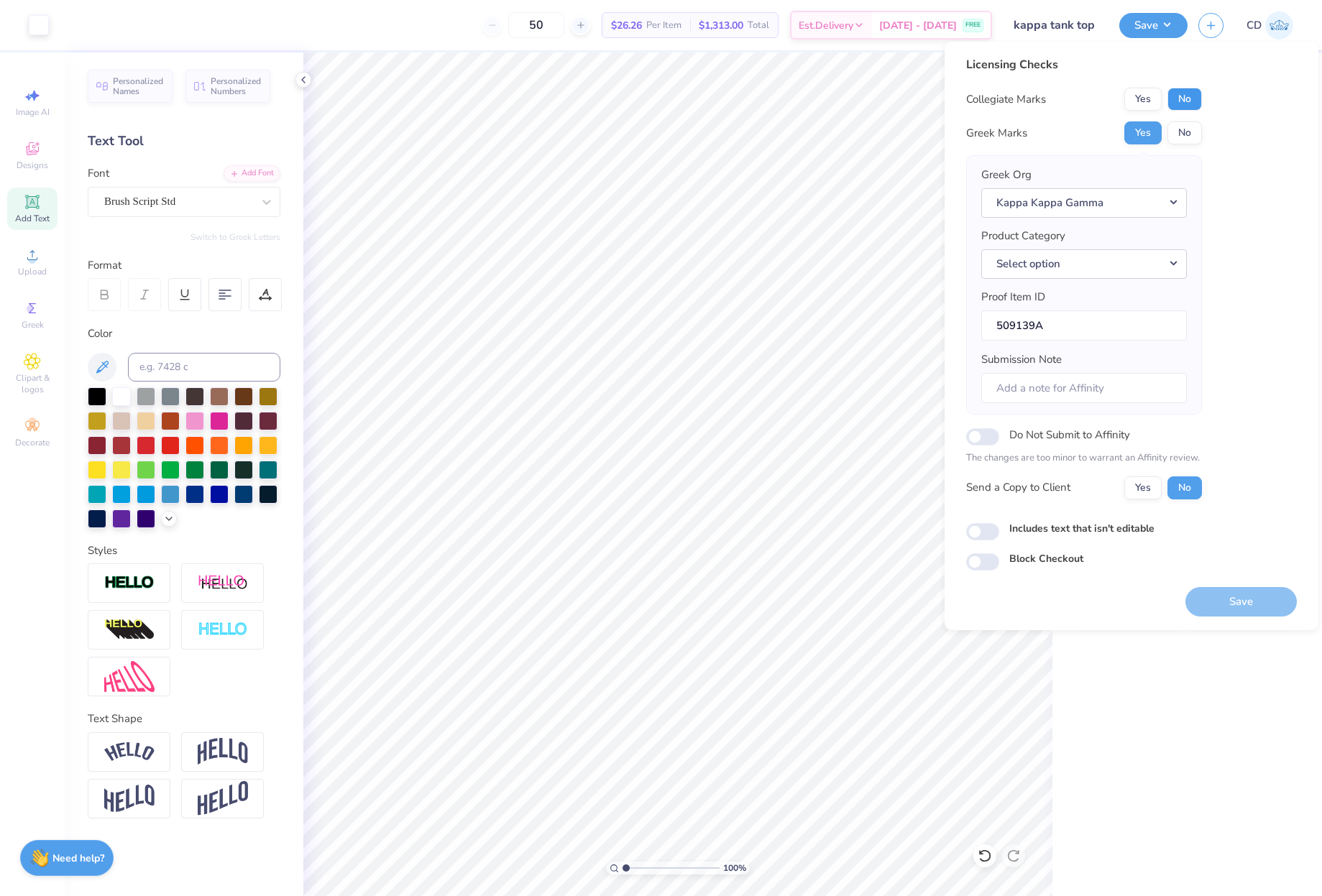
click at [1184, 92] on button "No" at bounding box center [1185, 100] width 35 height 23
click at [982, 529] on input "Includes text that isn't editable" at bounding box center [982, 532] width 33 height 17
checkbox input "true"
click at [1235, 604] on button "Save" at bounding box center [1241, 602] width 111 height 29
